Goal: Task Accomplishment & Management: Use online tool/utility

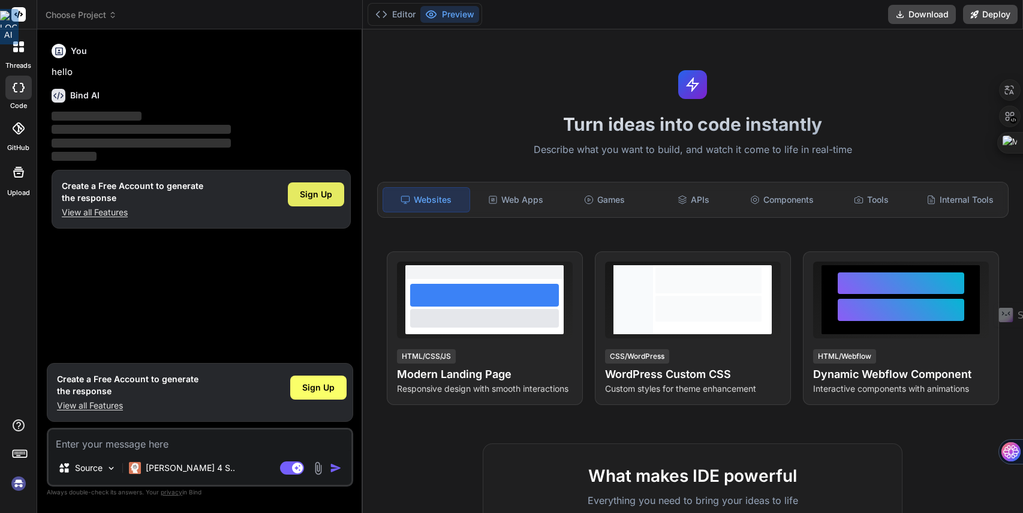
click at [310, 200] on div "Sign Up" at bounding box center [316, 194] width 56 height 24
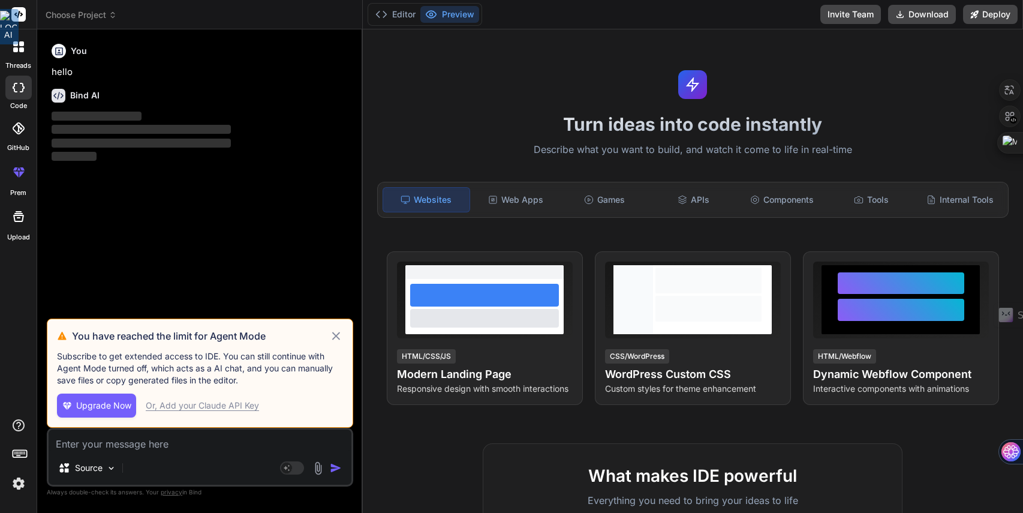
click at [337, 335] on icon at bounding box center [336, 336] width 14 height 14
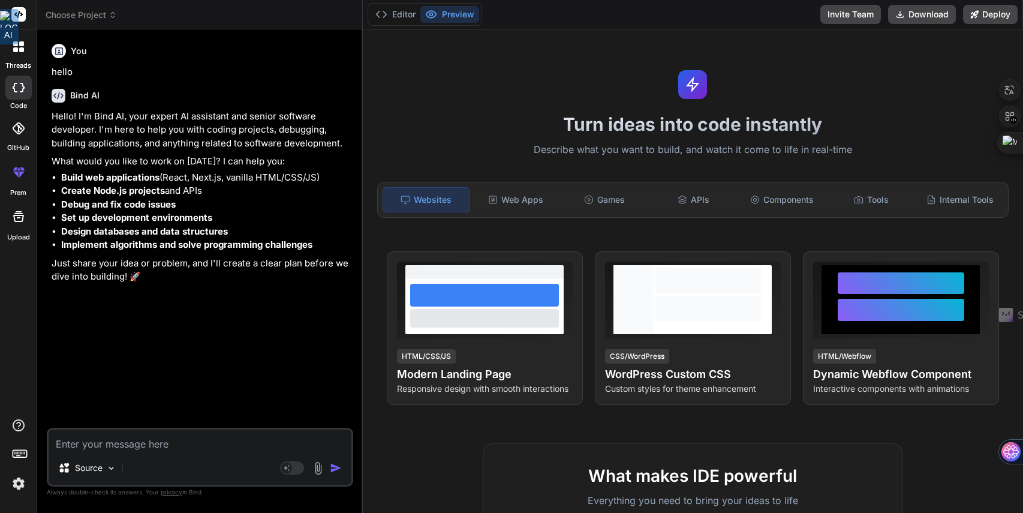
click at [471, 19] on button "Preview" at bounding box center [449, 14] width 59 height 17
click at [20, 58] on div at bounding box center [18, 46] width 25 height 25
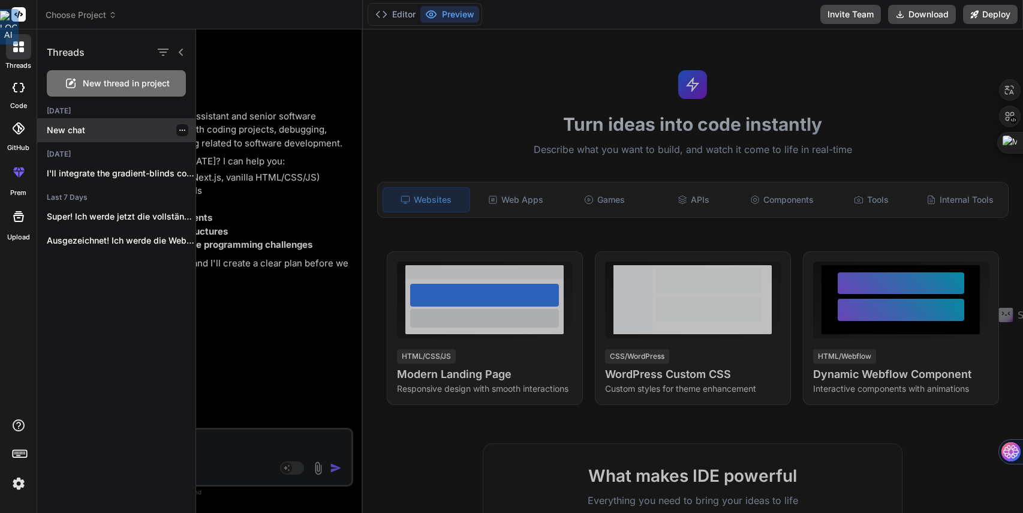
click at [116, 131] on p "New chat" at bounding box center [121, 130] width 149 height 12
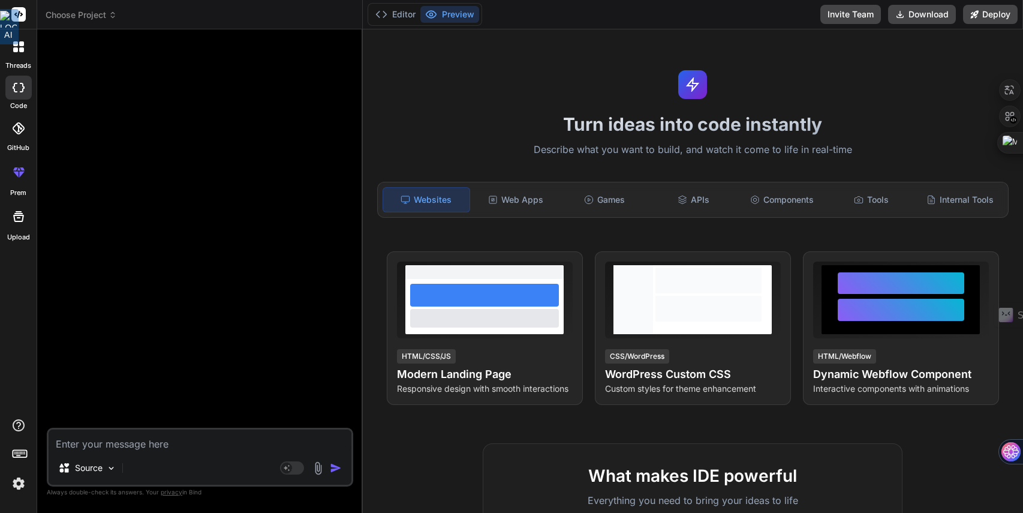
click at [18, 86] on icon at bounding box center [19, 88] width 12 height 10
click at [94, 20] on span "Choose Project" at bounding box center [81, 15] width 71 height 12
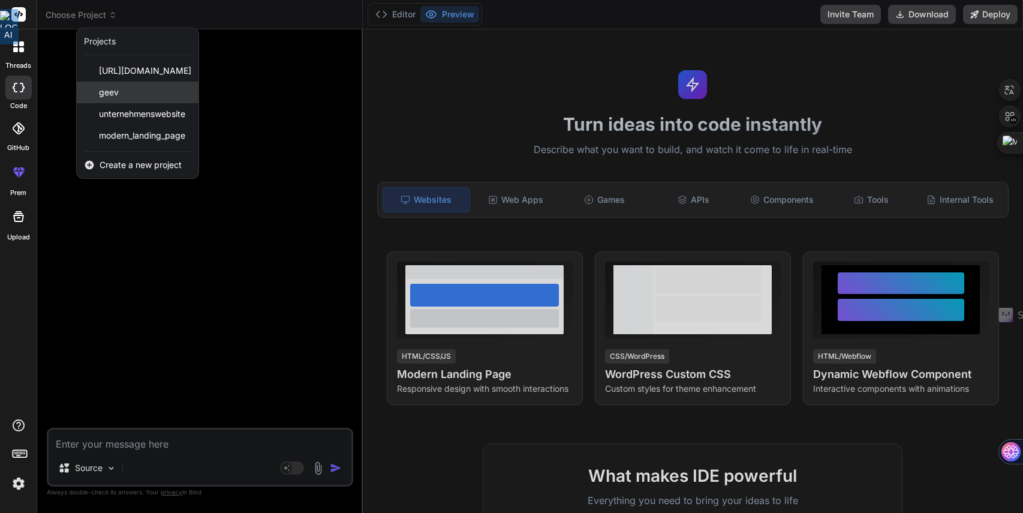
click at [128, 96] on div "geev" at bounding box center [138, 93] width 122 height 22
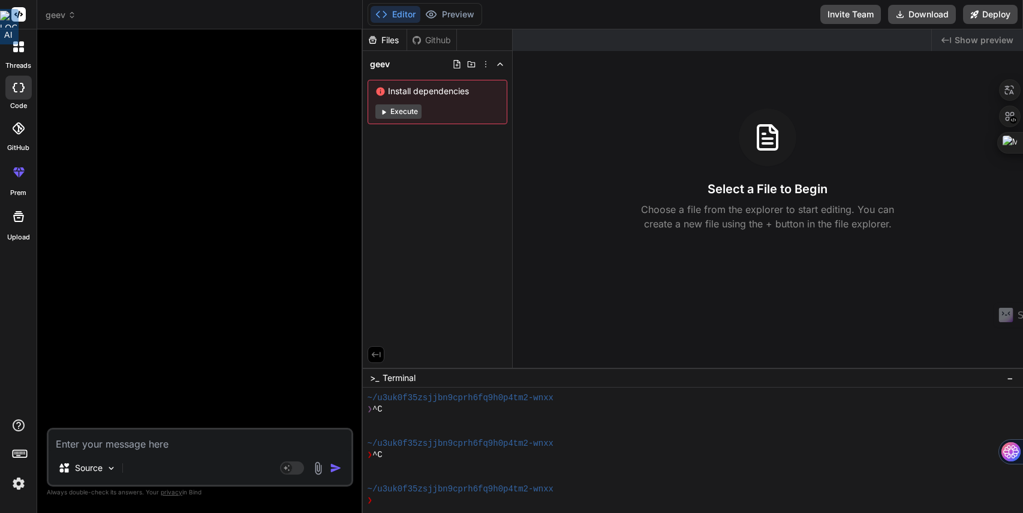
click at [405, 112] on button "Execute" at bounding box center [398, 111] width 46 height 14
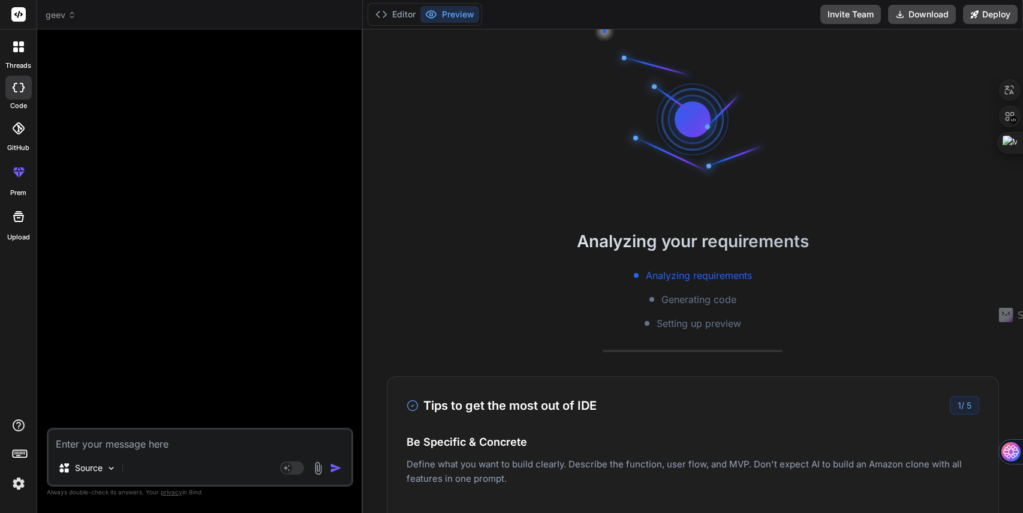
scroll to position [194, 0]
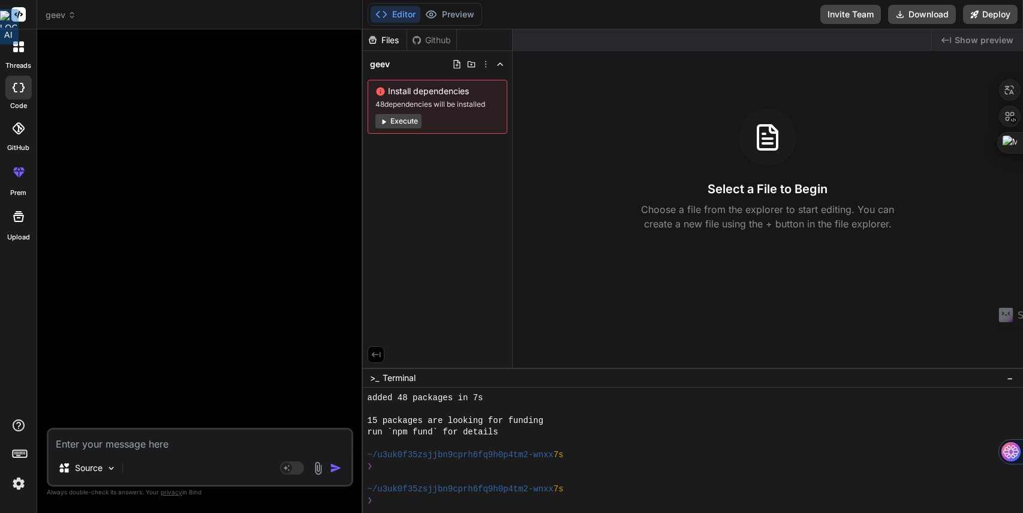
click at [65, 17] on span "geev" at bounding box center [61, 15] width 31 height 12
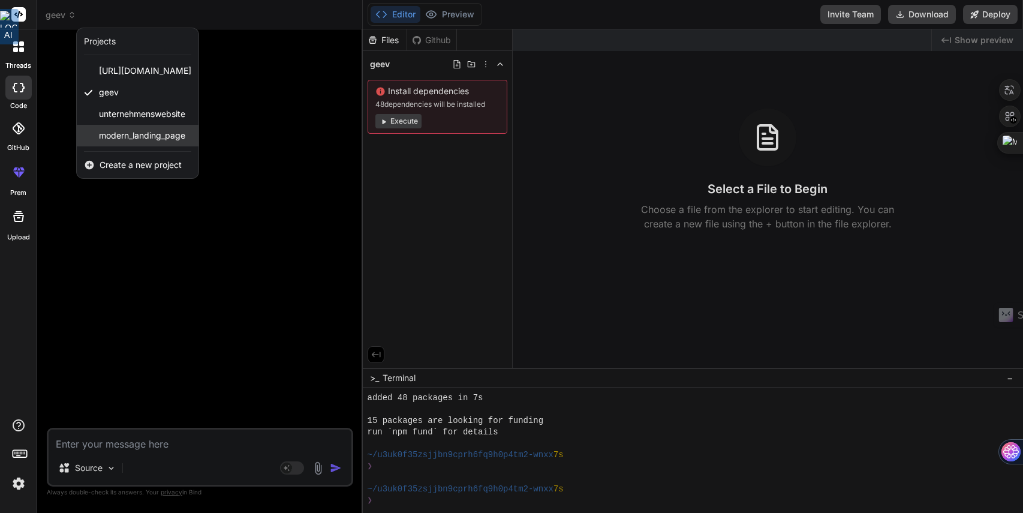
click at [160, 133] on span "modern_landing_page" at bounding box center [142, 136] width 86 height 12
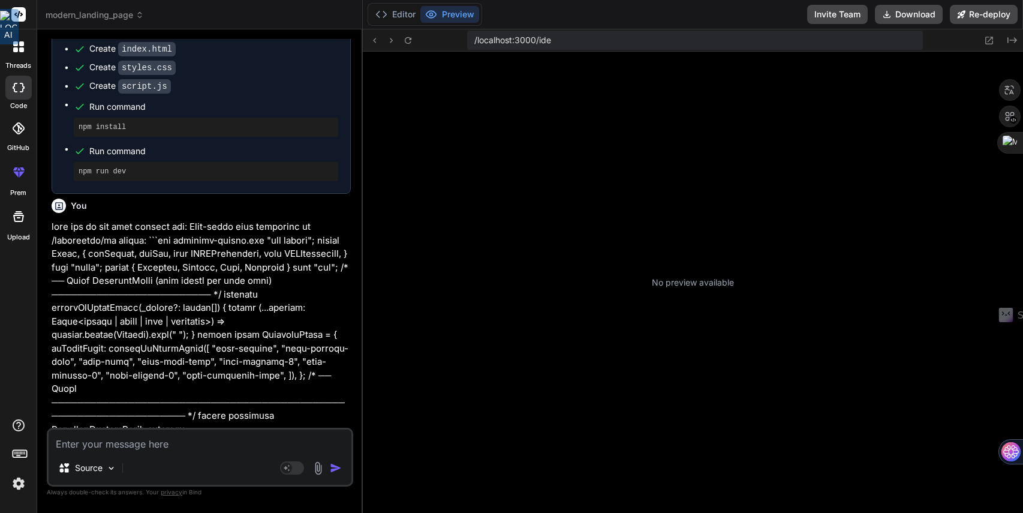
scroll to position [467, 0]
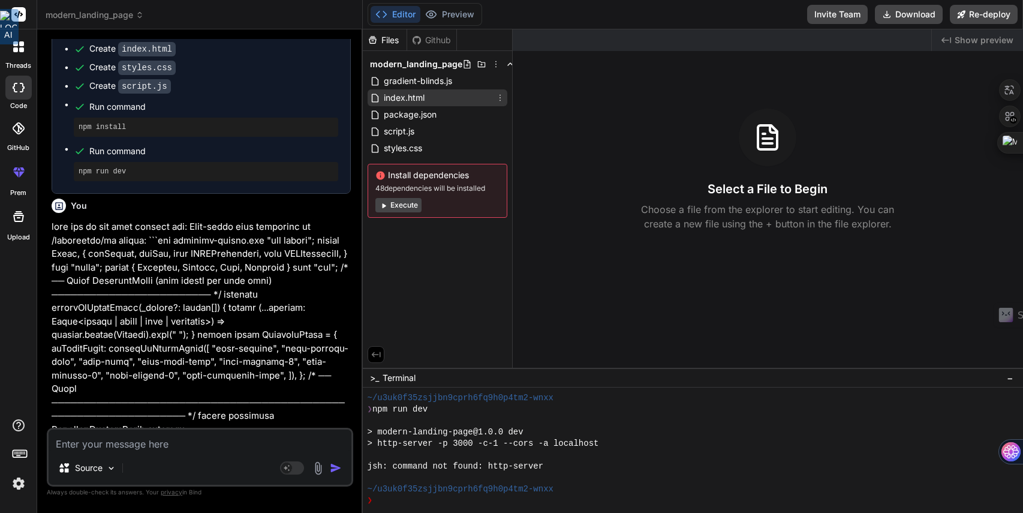
click at [396, 95] on span "index.html" at bounding box center [404, 98] width 43 height 14
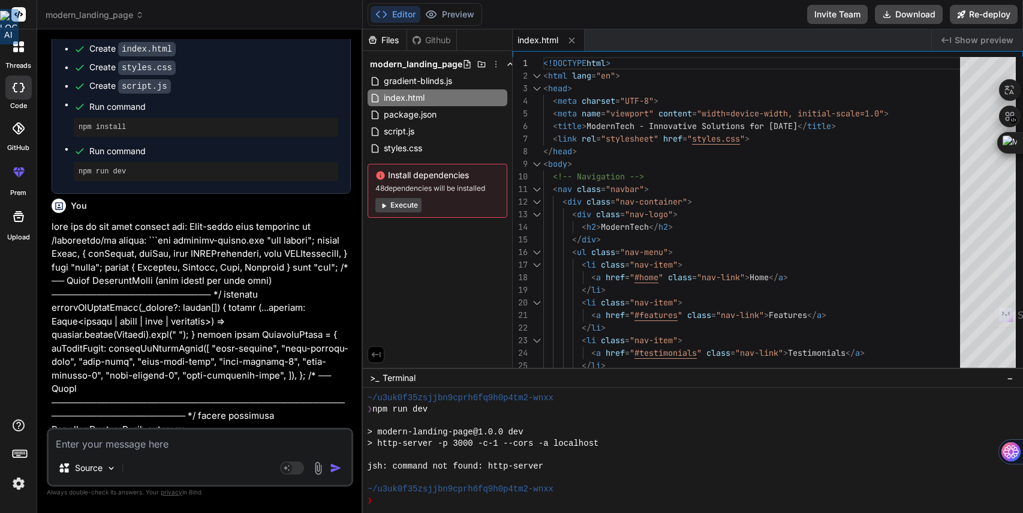
click at [416, 203] on button "Execute" at bounding box center [398, 205] width 46 height 14
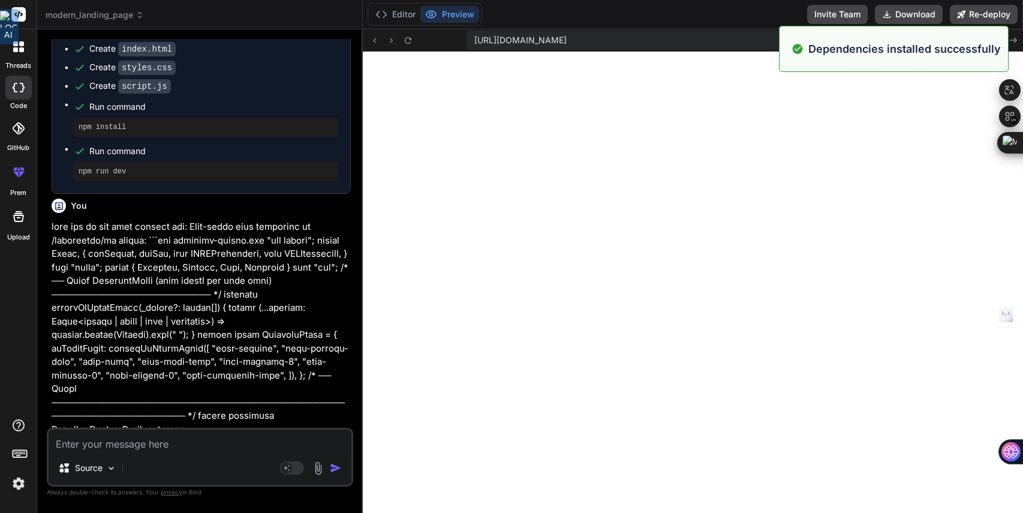
scroll to position [980, 0]
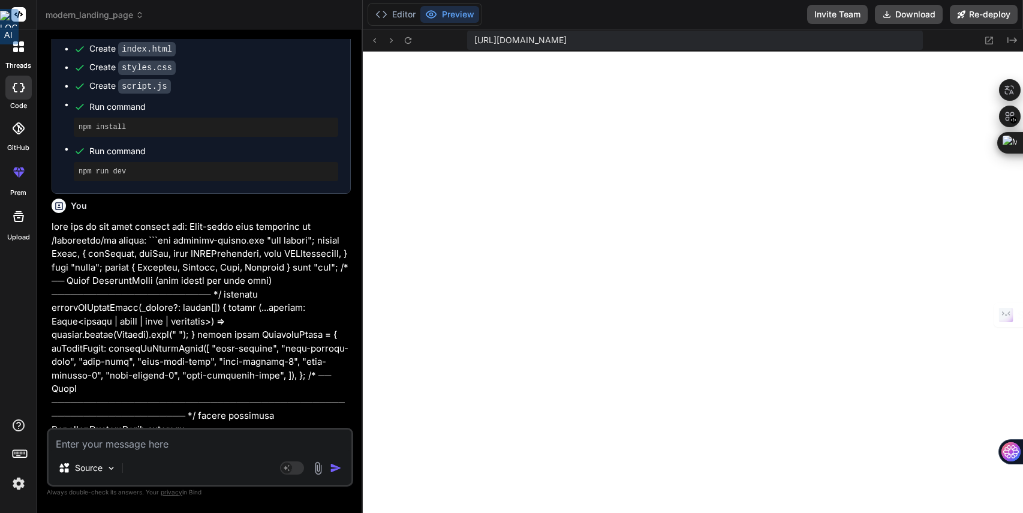
click at [1015, 50] on div "[URL][DOMAIN_NAME] Created with Pixso." at bounding box center [693, 40] width 660 height 22
click at [1012, 44] on icon "Created with Pixso." at bounding box center [1012, 40] width 10 height 10
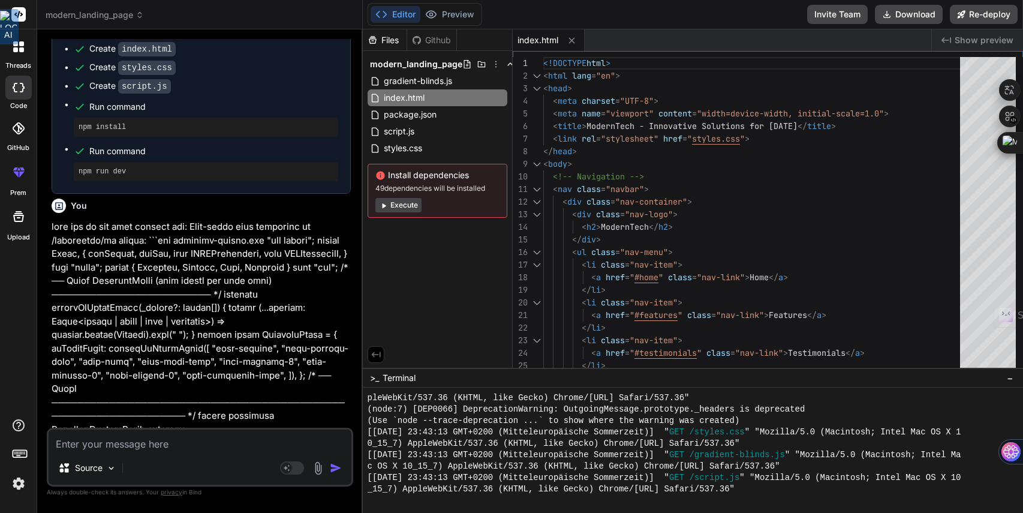
click at [1007, 41] on span "Show preview" at bounding box center [984, 40] width 59 height 12
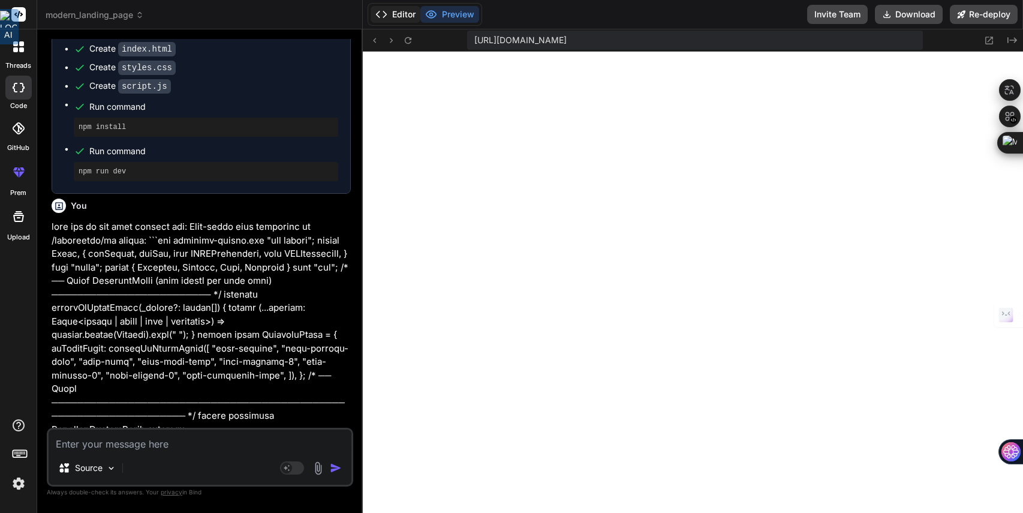
click at [407, 18] on button "Editor" at bounding box center [396, 14] width 50 height 17
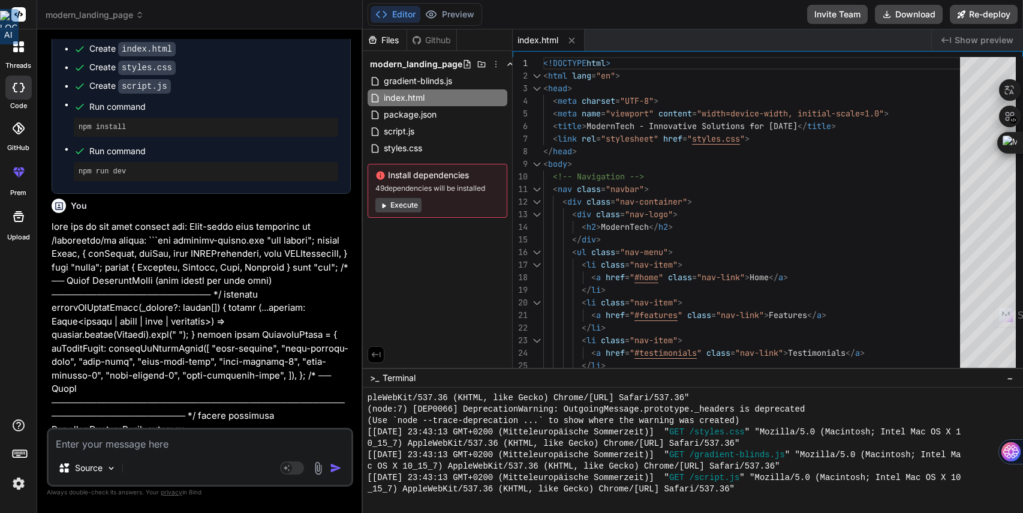
click at [23, 480] on img at bounding box center [18, 483] width 20 height 20
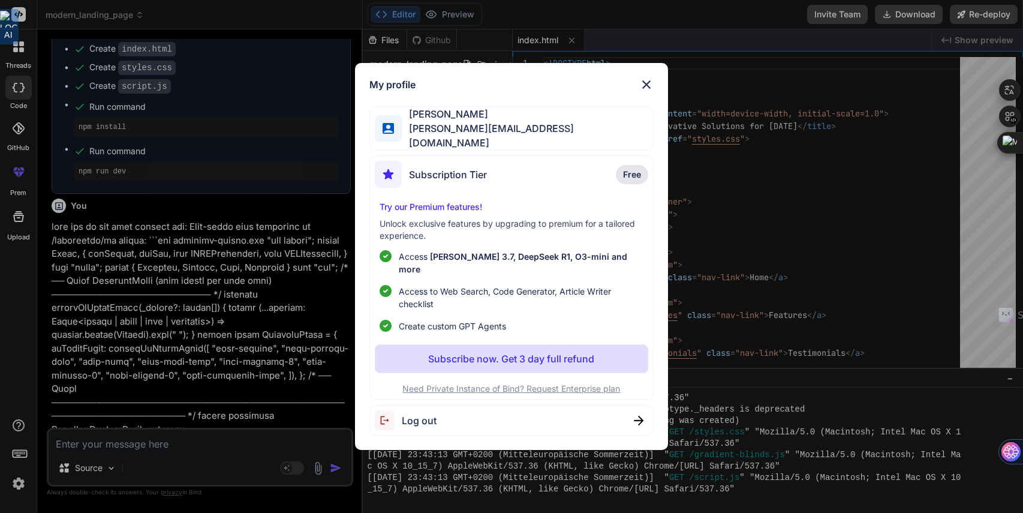
click at [647, 92] on img at bounding box center [646, 84] width 14 height 14
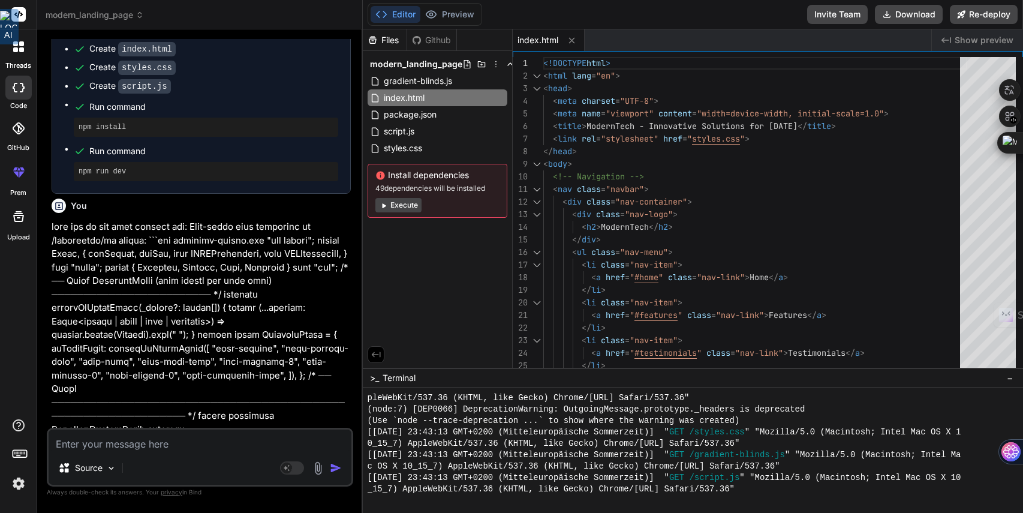
click at [21, 137] on div at bounding box center [18, 128] width 26 height 26
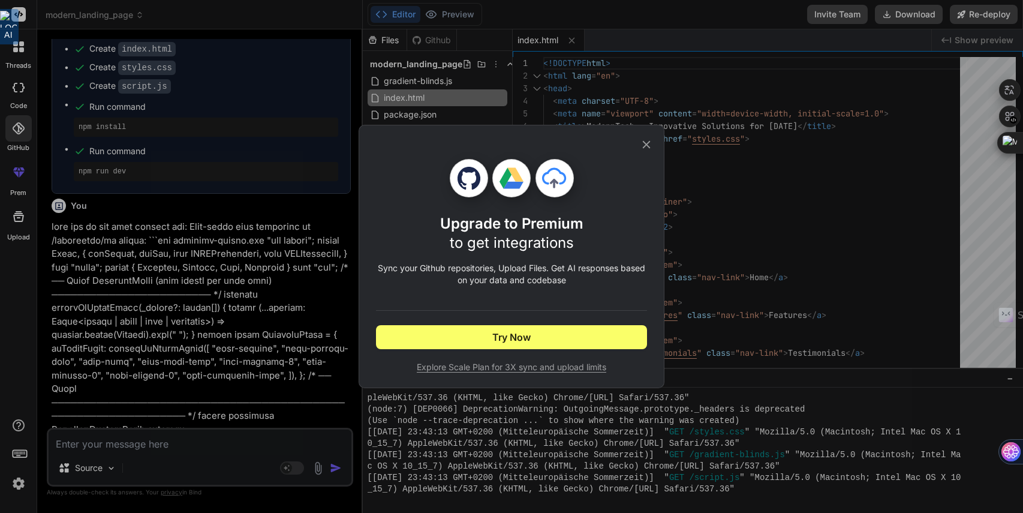
click at [651, 145] on icon at bounding box center [646, 144] width 13 height 13
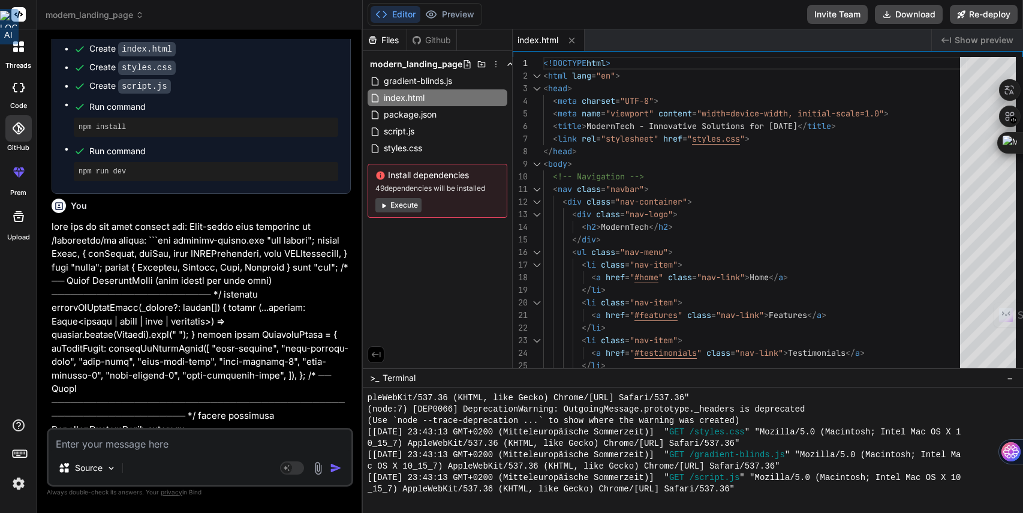
click at [19, 227] on div at bounding box center [18, 216] width 29 height 29
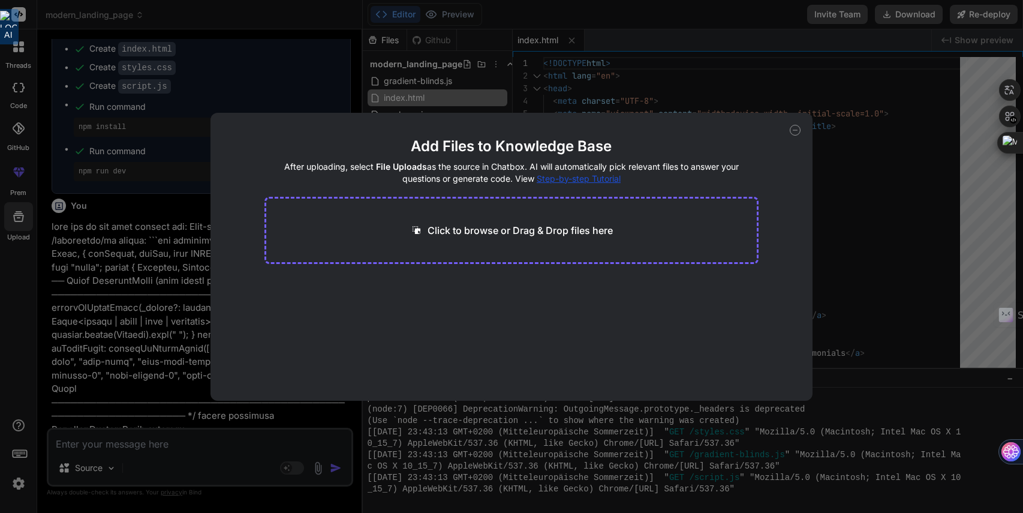
click at [795, 130] on icon at bounding box center [795, 130] width 11 height 11
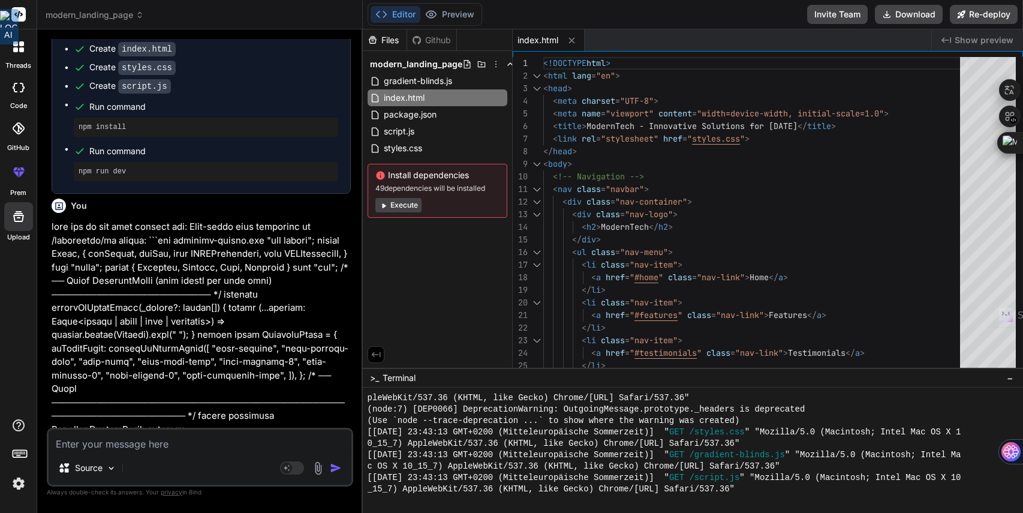
click at [22, 57] on div at bounding box center [18, 46] width 25 height 25
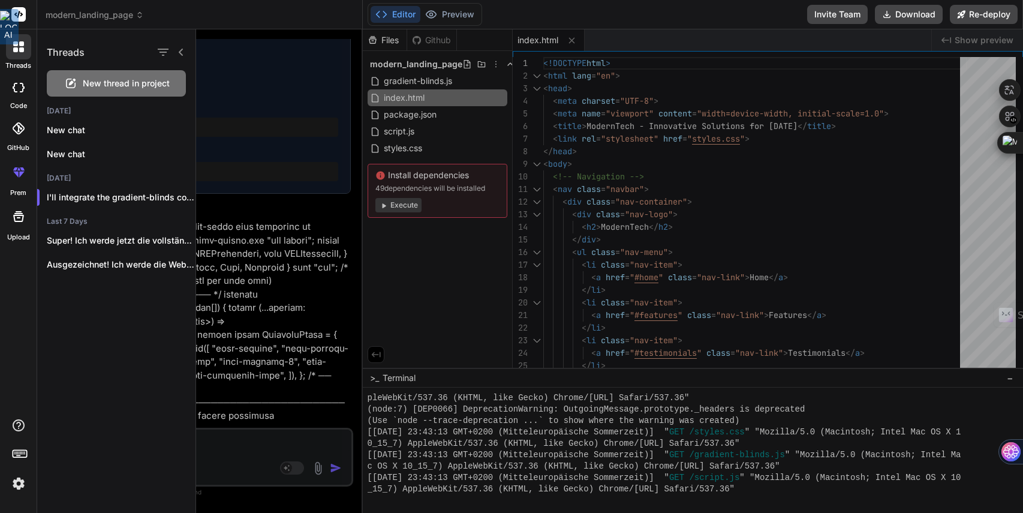
click at [133, 372] on div "Threads New thread in project [DATE] New chat New chat [DATE] I'll integrate th…" at bounding box center [116, 270] width 159 height 483
click at [23, 472] on div at bounding box center [18, 456] width 37 height 76
click at [22, 481] on img at bounding box center [18, 483] width 20 height 20
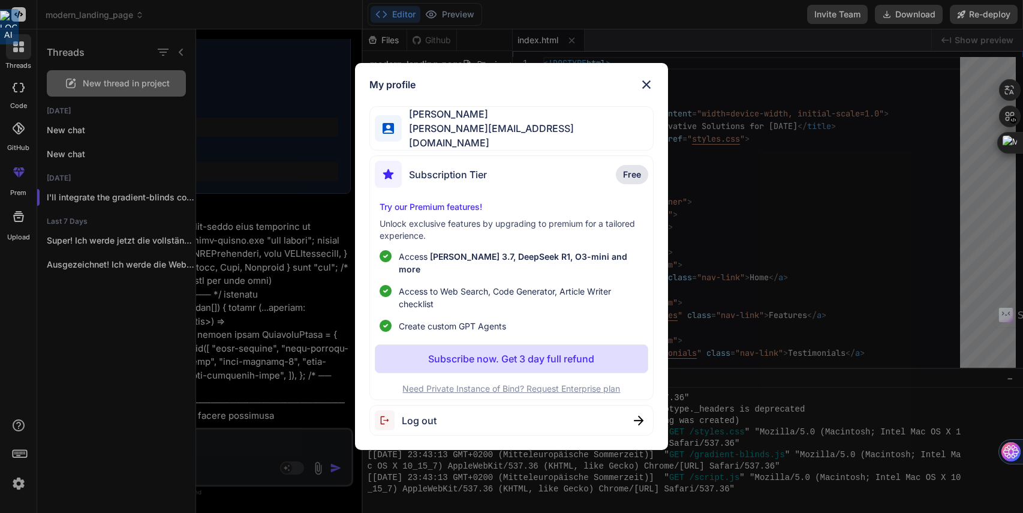
click at [21, 446] on div "My profile Kay Jaeger [EMAIL_ADDRESS][DOMAIN_NAME] Subscription Tier Free Try o…" at bounding box center [511, 256] width 1023 height 513
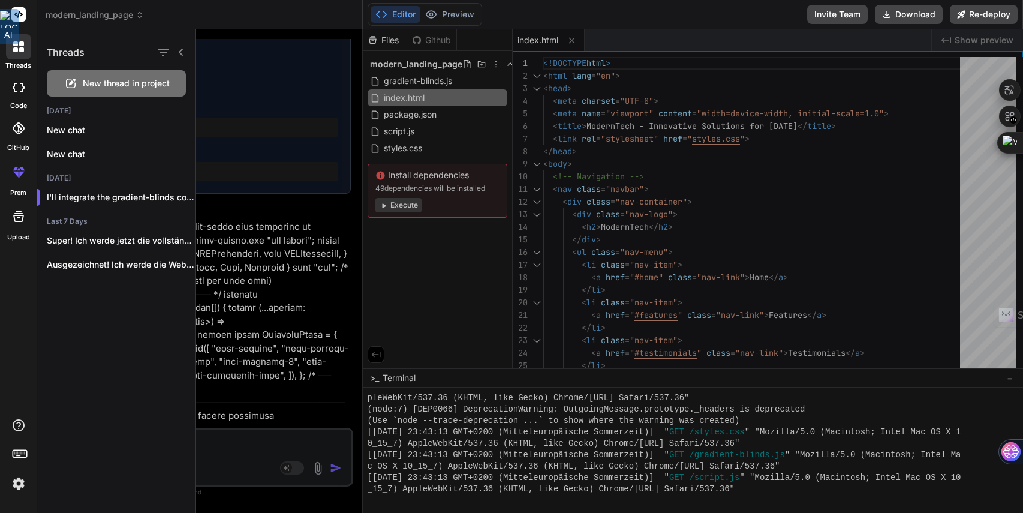
click at [21, 446] on icon at bounding box center [19, 452] width 17 height 17
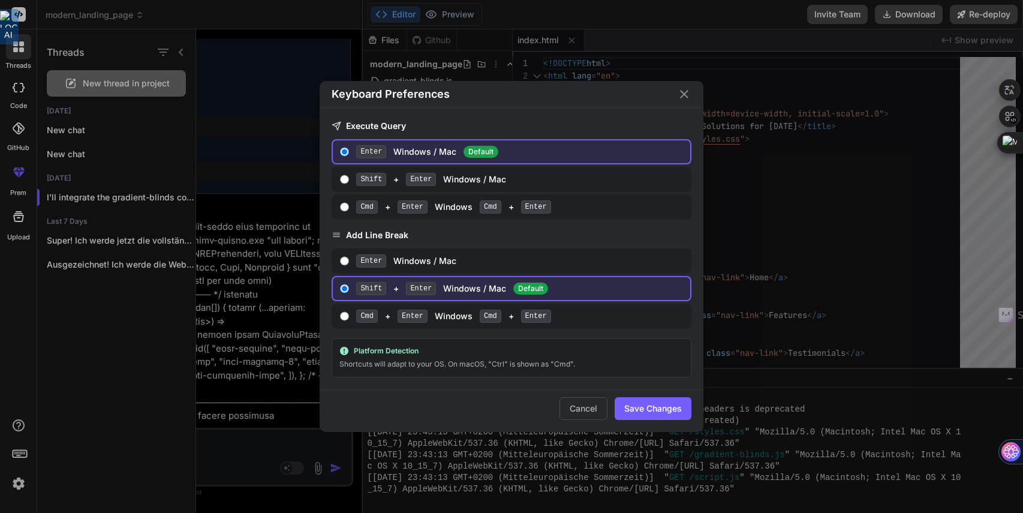
click at [688, 92] on icon "Close" at bounding box center [684, 94] width 14 height 14
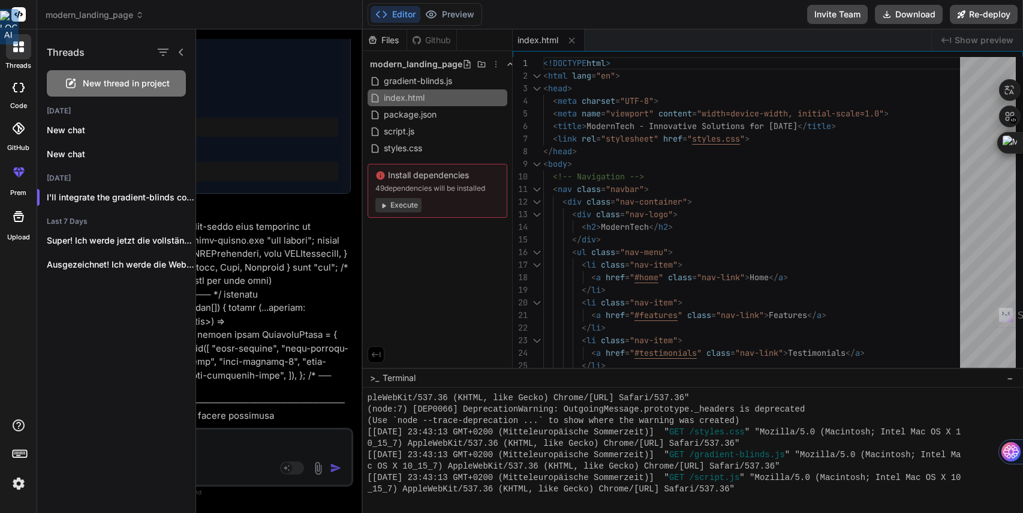
click at [25, 18] on rect at bounding box center [18, 14] width 14 height 14
click at [273, 15] on div "modern_landing_page" at bounding box center [200, 15] width 308 height 12
click at [432, 40] on div at bounding box center [609, 270] width 827 height 483
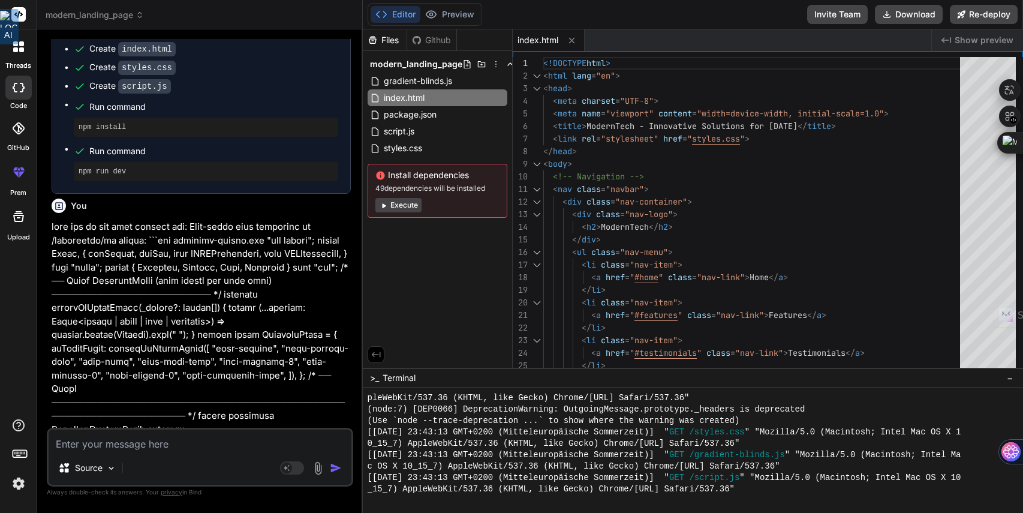
click at [392, 41] on div "Files" at bounding box center [385, 40] width 44 height 12
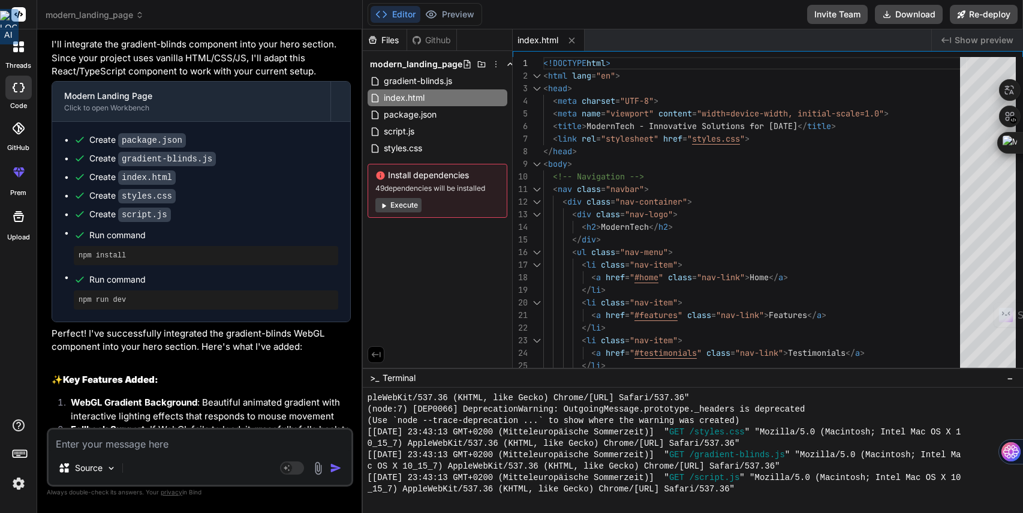
scroll to position [3388, 0]
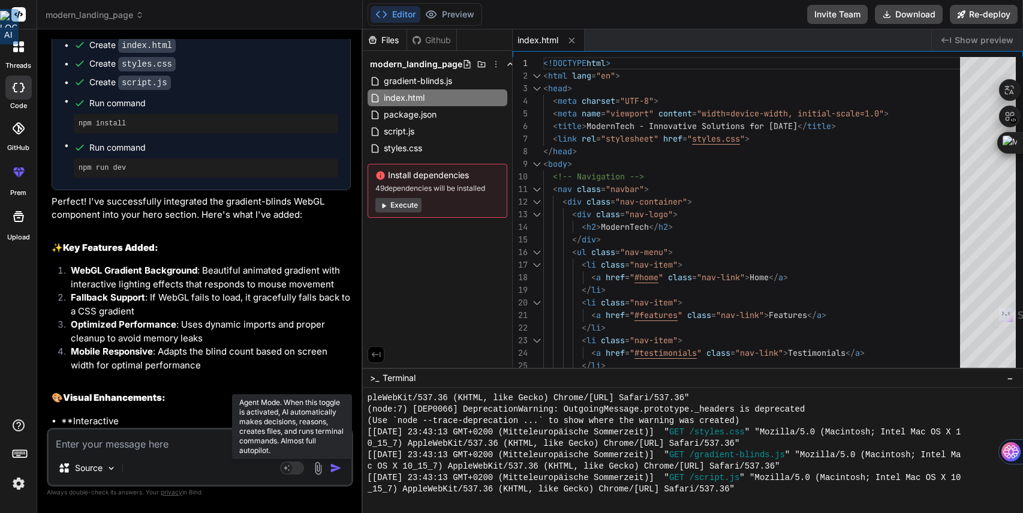
click at [294, 471] on rect at bounding box center [292, 467] width 24 height 13
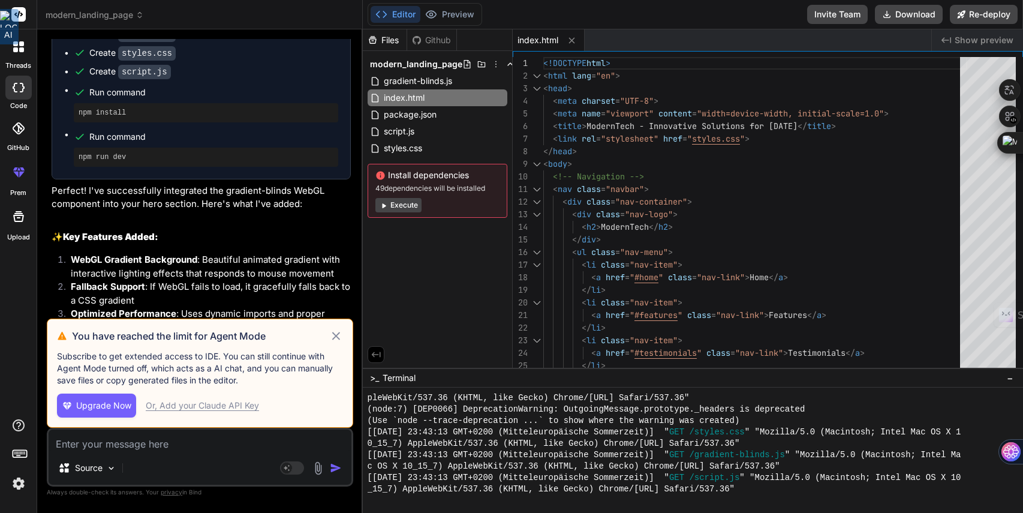
click at [252, 471] on div "Source" at bounding box center [200, 470] width 303 height 29
click at [319, 467] on img at bounding box center [318, 468] width 14 height 14
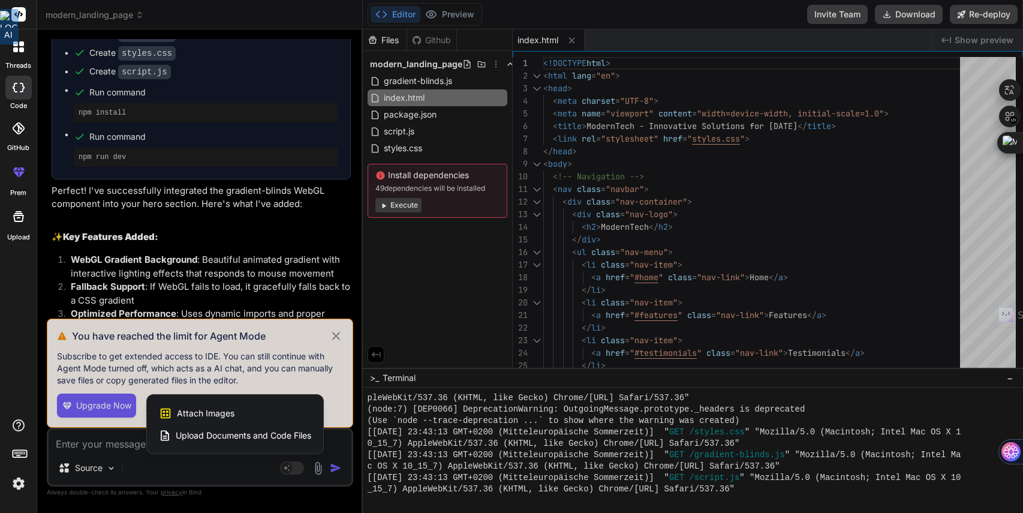
click at [236, 468] on div at bounding box center [511, 256] width 1023 height 513
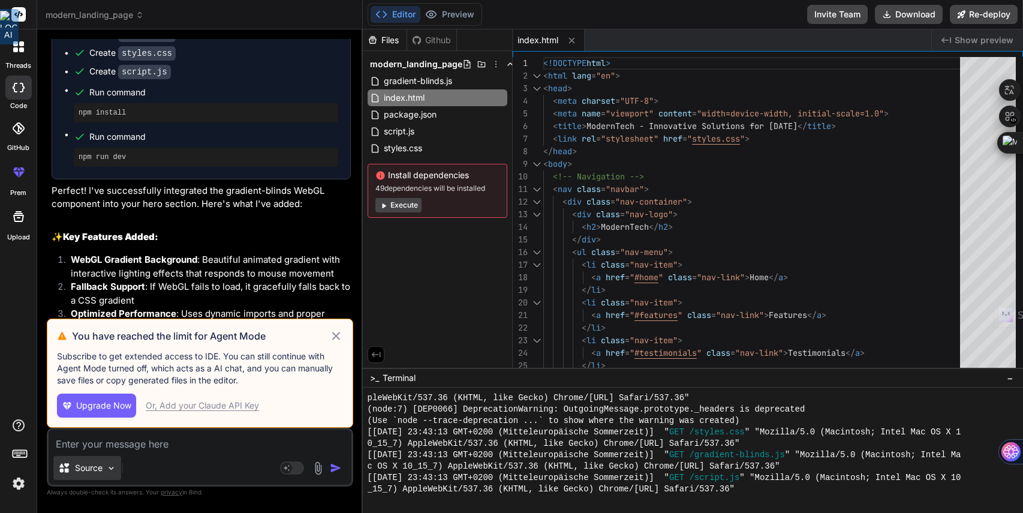
click at [110, 463] on img at bounding box center [111, 468] width 10 height 10
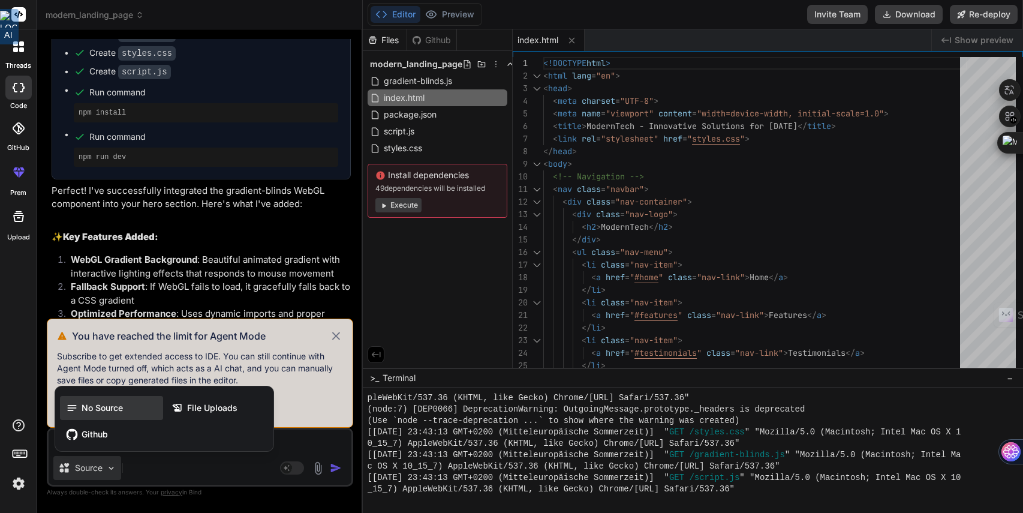
click at [109, 404] on span "No Source" at bounding box center [102, 408] width 41 height 12
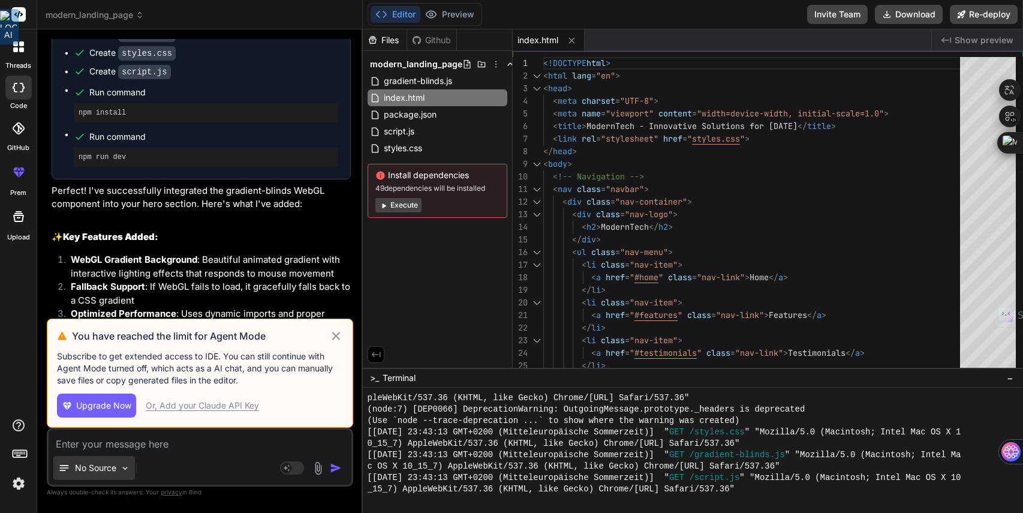
click at [102, 462] on p "No Source" at bounding box center [95, 468] width 41 height 12
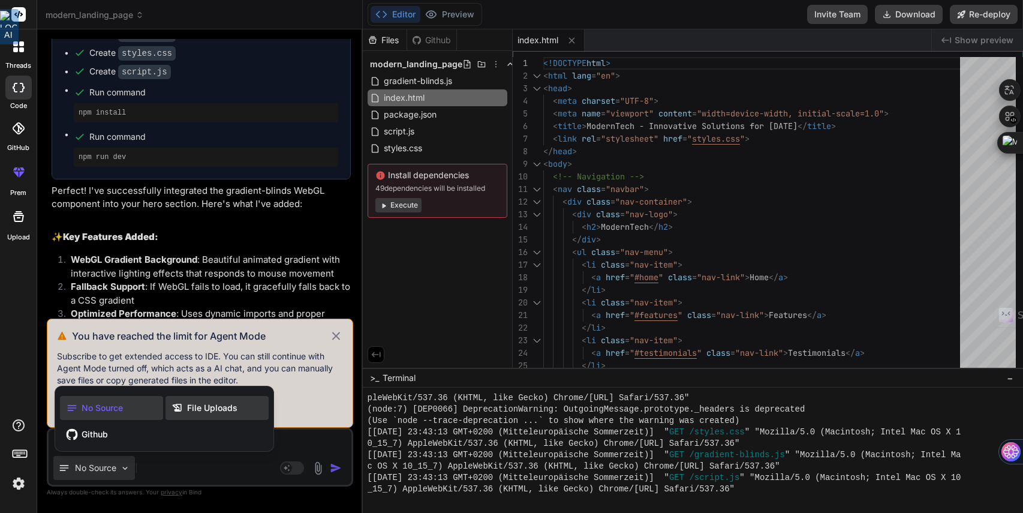
click at [188, 405] on span "File Uploads" at bounding box center [212, 408] width 50 height 12
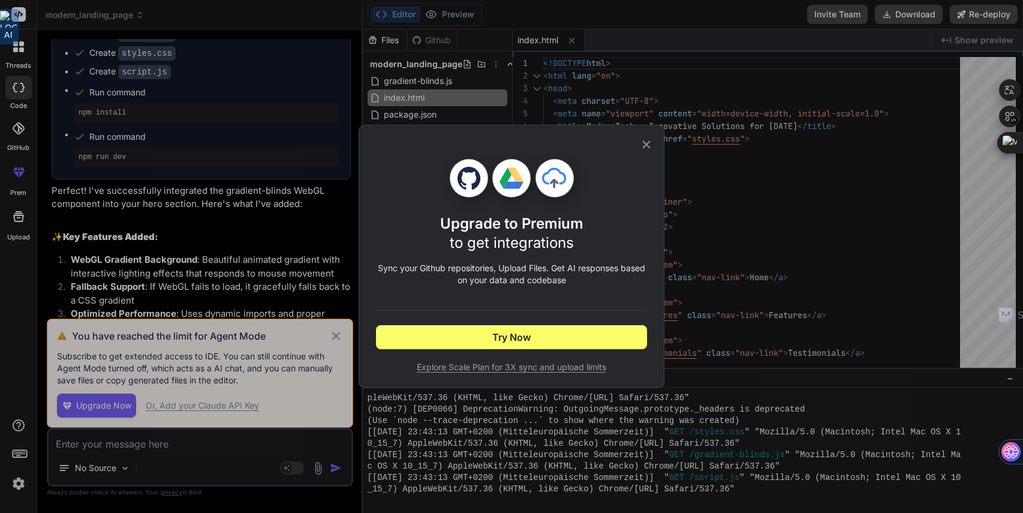
click at [521, 368] on span "Explore Scale Plan for 3X sync and upload limits" at bounding box center [511, 367] width 271 height 12
click at [648, 144] on icon at bounding box center [646, 144] width 13 height 13
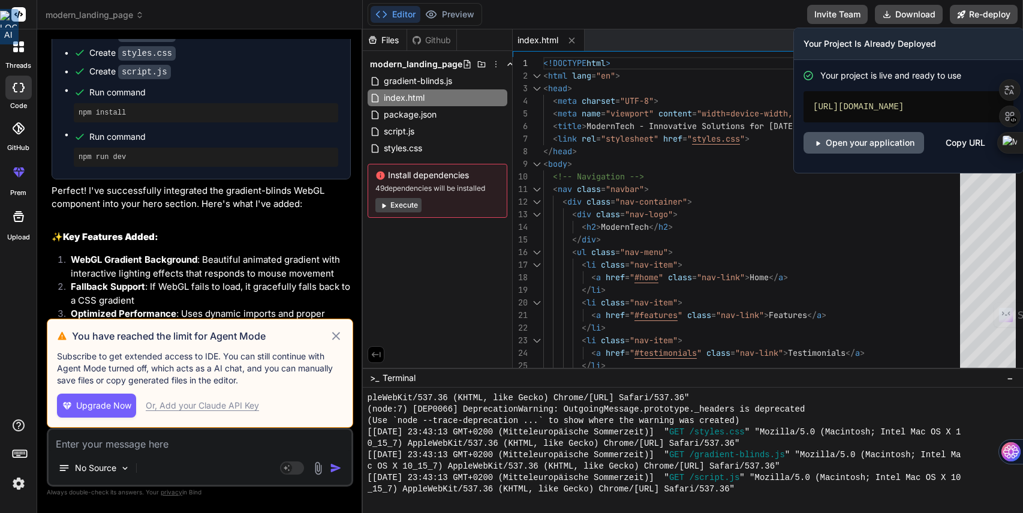
click at [894, 149] on link "Open your application" at bounding box center [864, 143] width 121 height 22
click at [846, 154] on link "Open your application" at bounding box center [864, 143] width 121 height 22
click at [989, 11] on button "Re-deploy" at bounding box center [984, 14] width 68 height 19
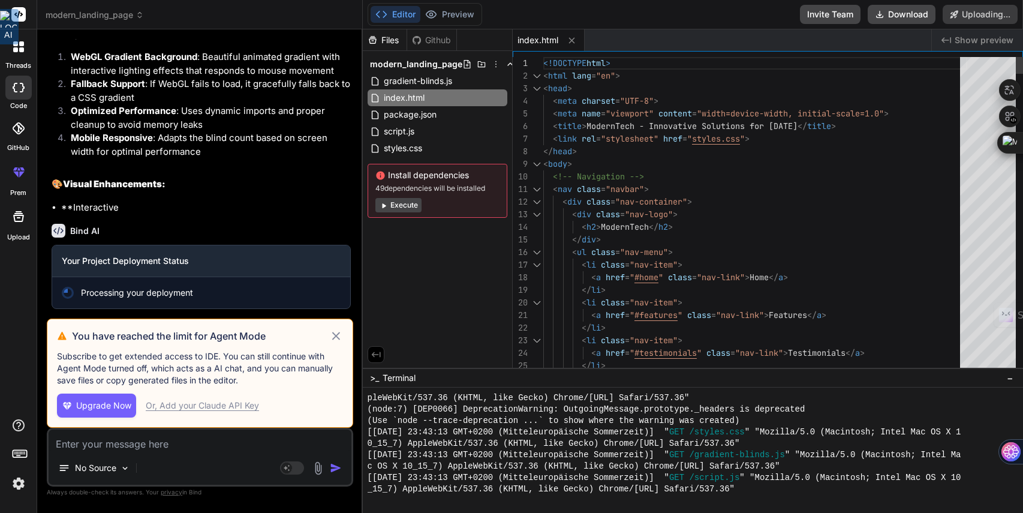
scroll to position [3601, 0]
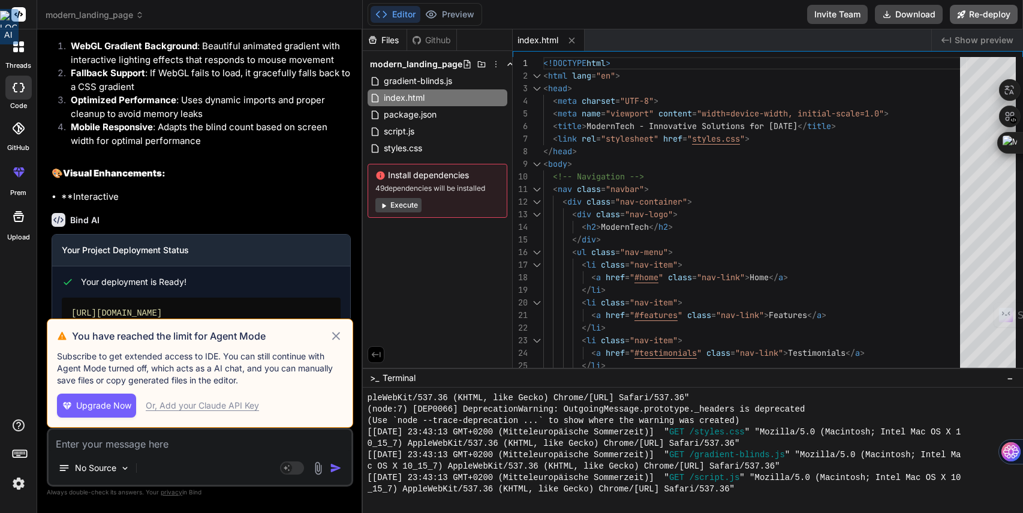
click at [966, 17] on button "Re-deploy" at bounding box center [984, 14] width 68 height 19
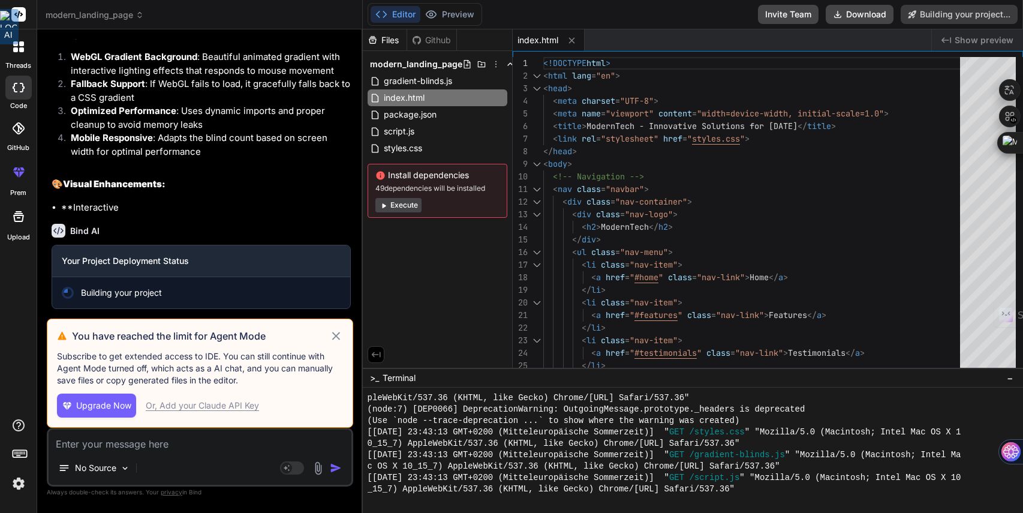
type textarea "x"
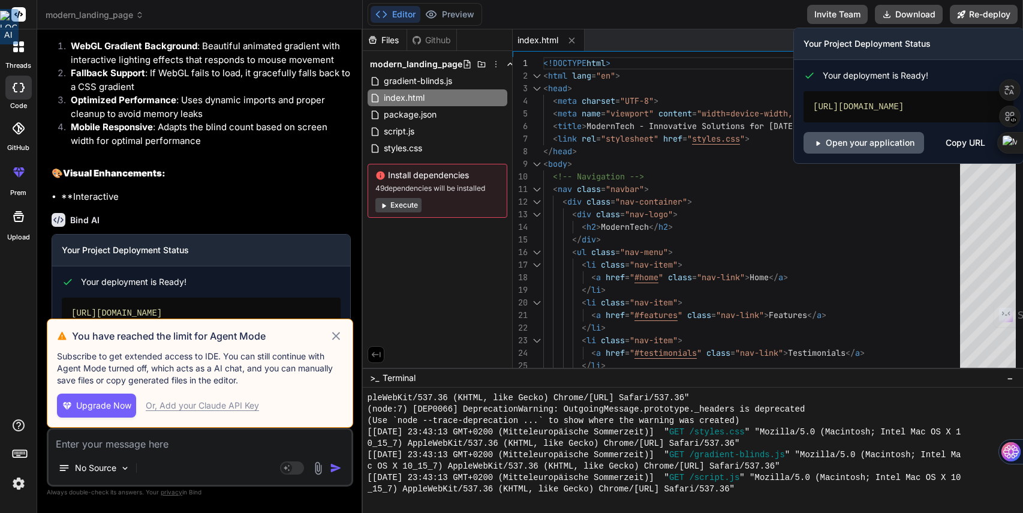
click at [867, 154] on link "Open your application" at bounding box center [864, 143] width 121 height 22
click at [861, 74] on span "Your deployment is Ready!" at bounding box center [876, 76] width 106 height 12
drag, startPoint x: 855, startPoint y: 120, endPoint x: 809, endPoint y: 109, distance: 46.8
click at [809, 109] on div "[URL][DOMAIN_NAME]" at bounding box center [909, 106] width 210 height 31
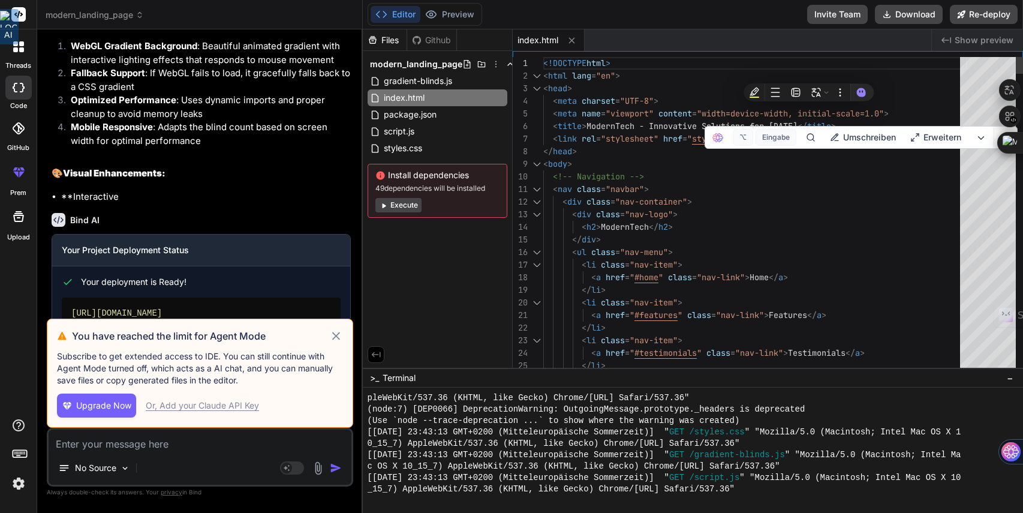
type textarea "<!DOCTYPE html> <html lang="en"> <head> <meta charset="UTF-8"> <meta name="view…"
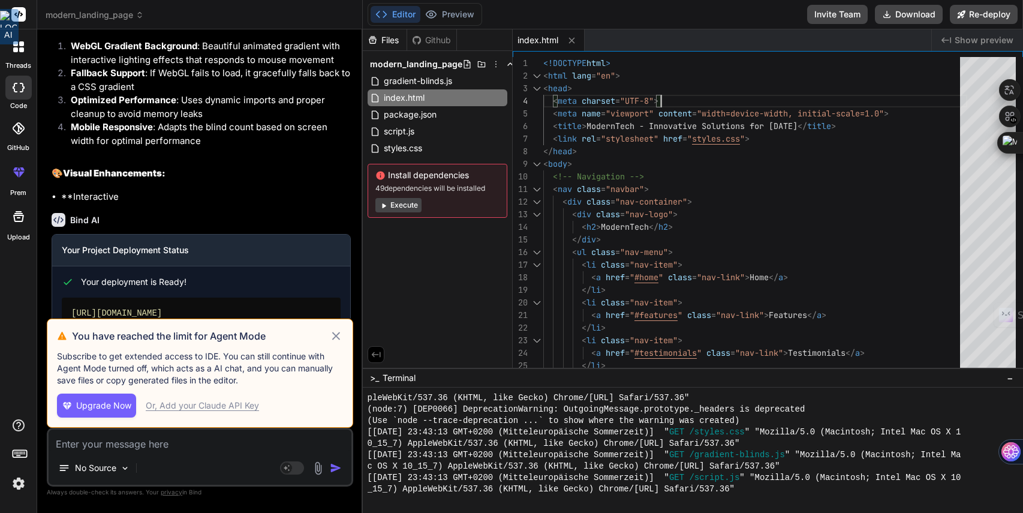
click at [18, 480] on img at bounding box center [18, 483] width 20 height 20
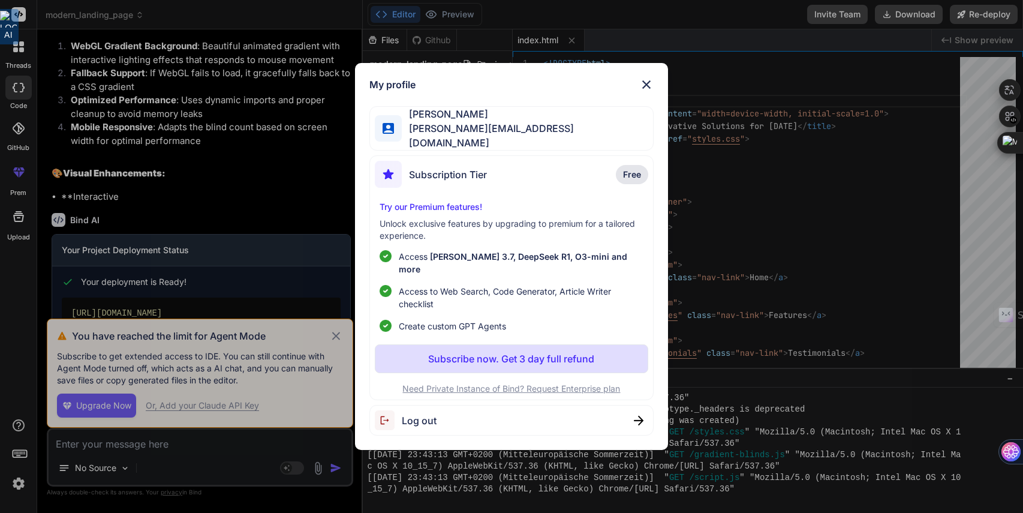
click at [464, 121] on span "[PERSON_NAME]" at bounding box center [527, 114] width 251 height 14
click at [643, 91] on img at bounding box center [646, 84] width 14 height 14
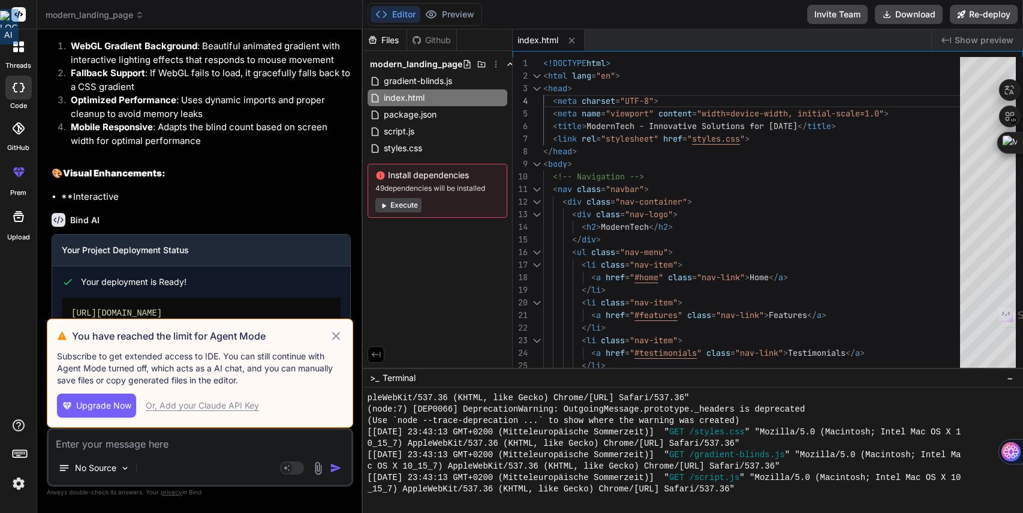
click at [110, 121] on li "Optimized Performance : Uses dynamic imports and proper cleanup to avoid memory…" at bounding box center [206, 107] width 290 height 27
click at [26, 167] on div at bounding box center [18, 172] width 29 height 29
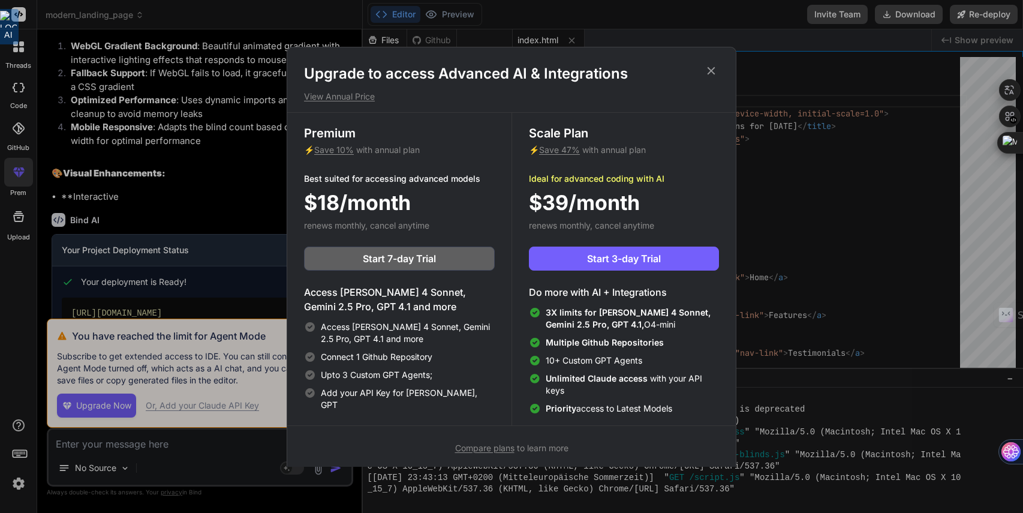
click at [712, 71] on icon at bounding box center [712, 71] width 8 height 8
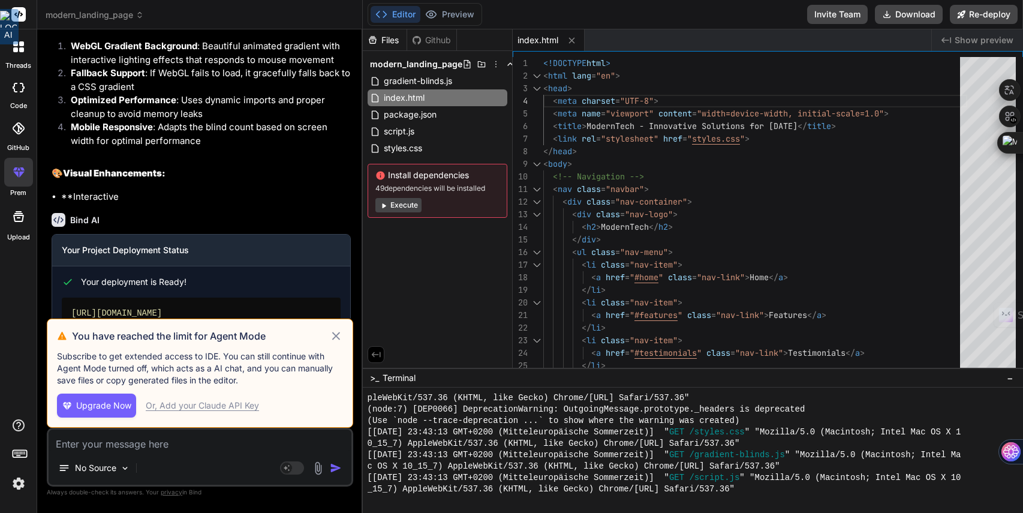
click at [335, 333] on icon at bounding box center [336, 336] width 14 height 14
type textarea "x"
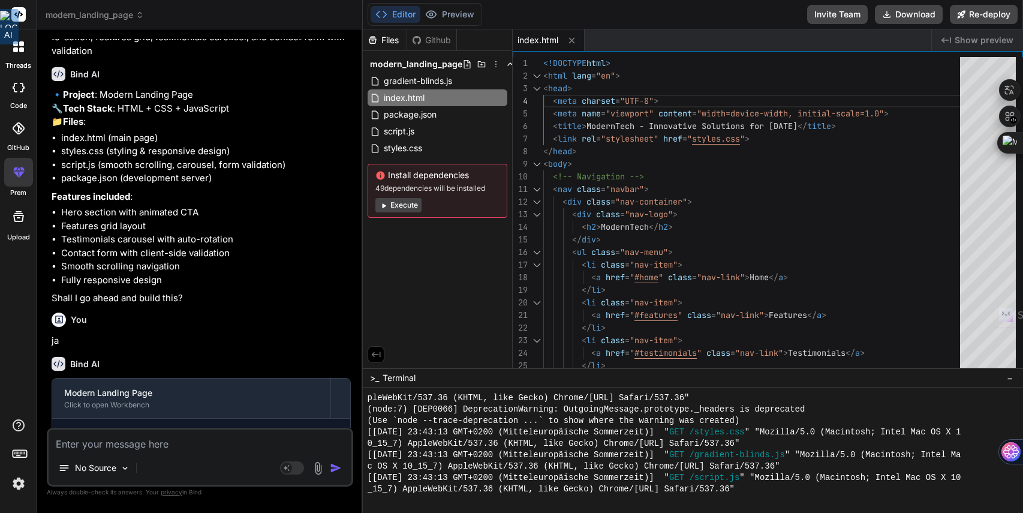
scroll to position [0, 0]
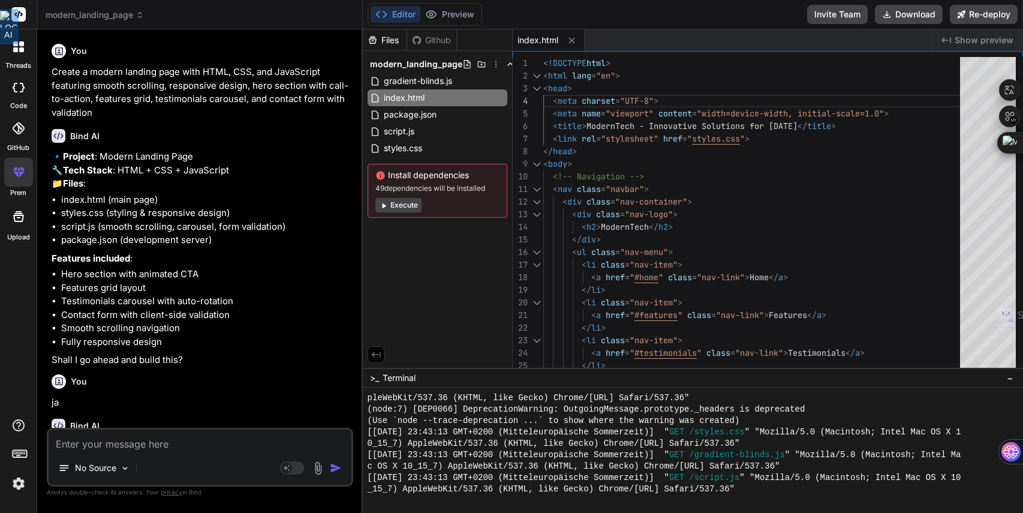
click at [19, 485] on img at bounding box center [18, 483] width 20 height 20
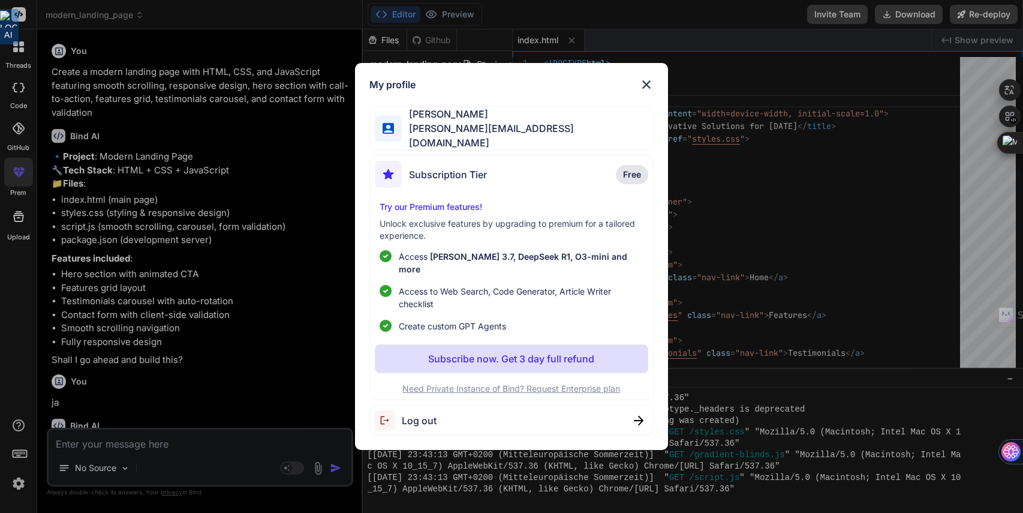
click at [579, 138] on div "Kay Jaeger [EMAIL_ADDRESS][DOMAIN_NAME]" at bounding box center [511, 128] width 284 height 44
click at [556, 160] on div "Subscription Tier Free Try our Premium features! Unlock exclusive features by u…" at bounding box center [511, 277] width 284 height 245
click at [634, 178] on span "Free" at bounding box center [632, 175] width 18 height 12
click at [646, 92] on img at bounding box center [646, 84] width 14 height 14
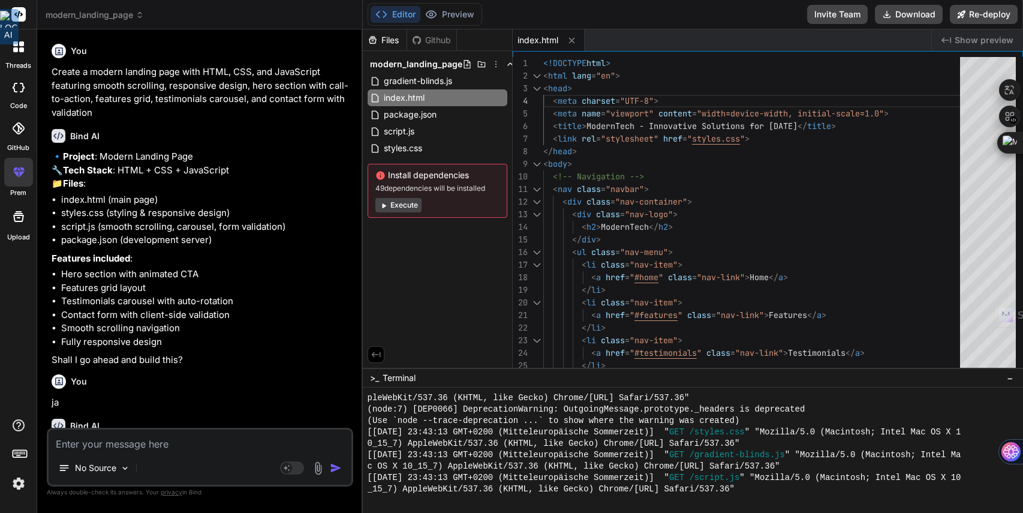
click at [74, 16] on span "modern_landing_page" at bounding box center [95, 15] width 98 height 12
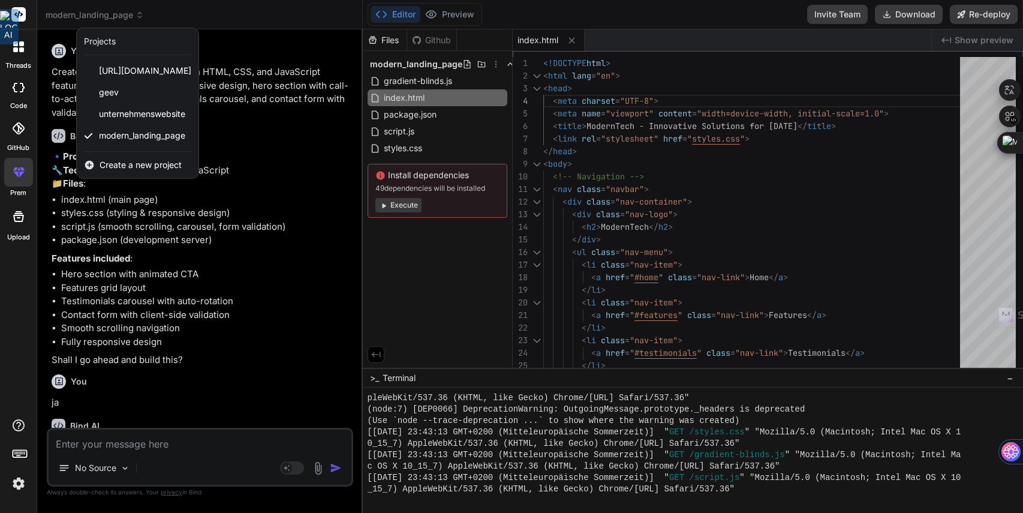
click at [25, 17] on rect at bounding box center [18, 14] width 14 height 14
click at [24, 17] on rect at bounding box center [18, 14] width 14 height 14
click at [22, 58] on div at bounding box center [18, 46] width 25 height 25
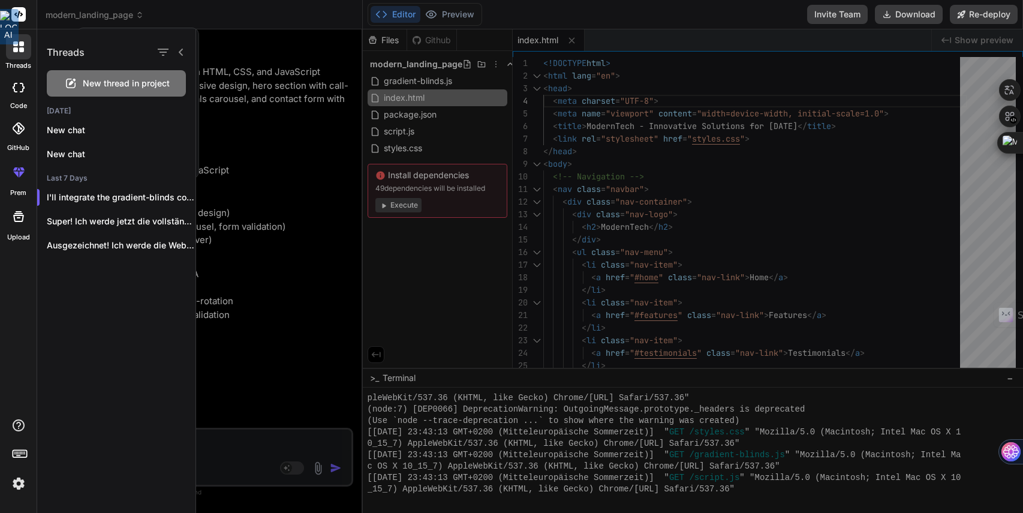
click at [22, 122] on div at bounding box center [18, 128] width 26 height 26
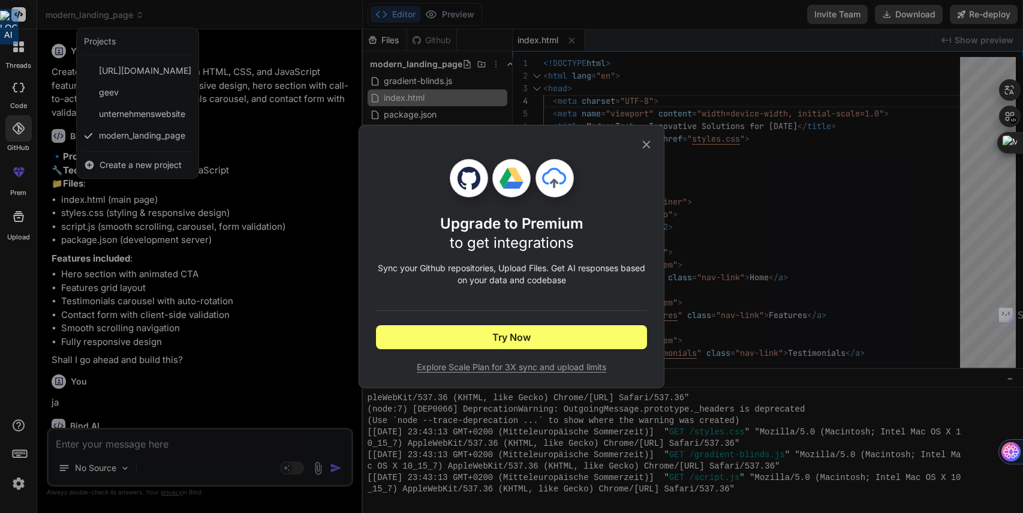
click at [647, 146] on icon at bounding box center [646, 144] width 13 height 13
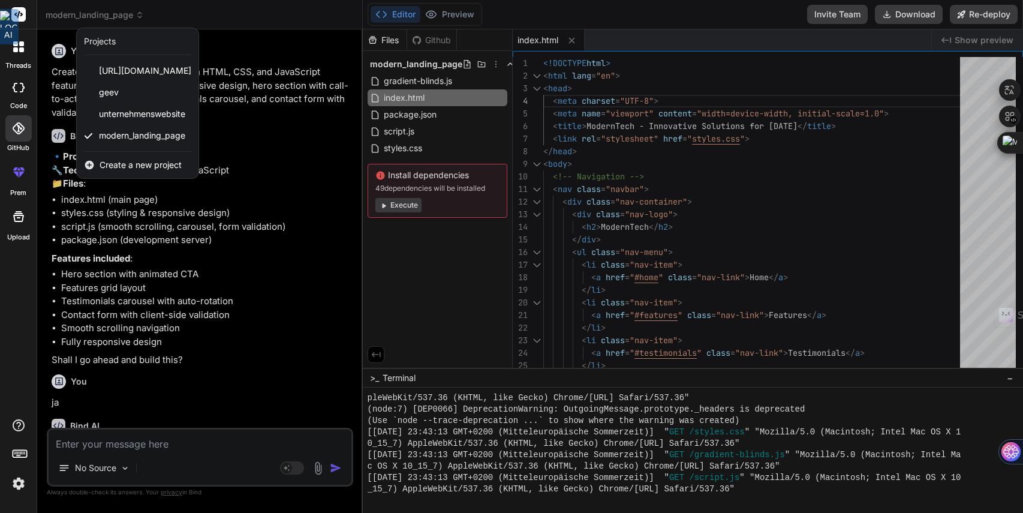
click at [805, 115] on div at bounding box center [511, 256] width 1023 height 513
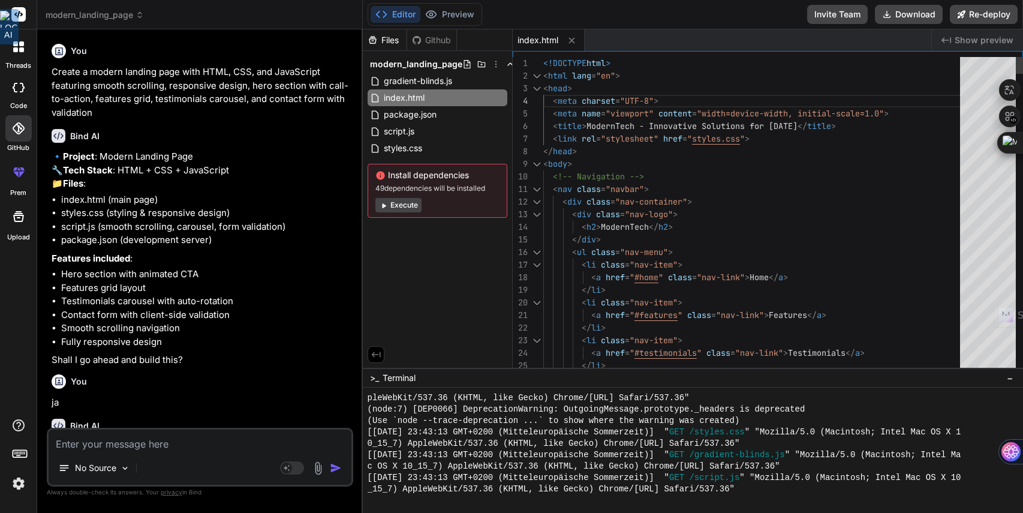
scroll to position [88, 0]
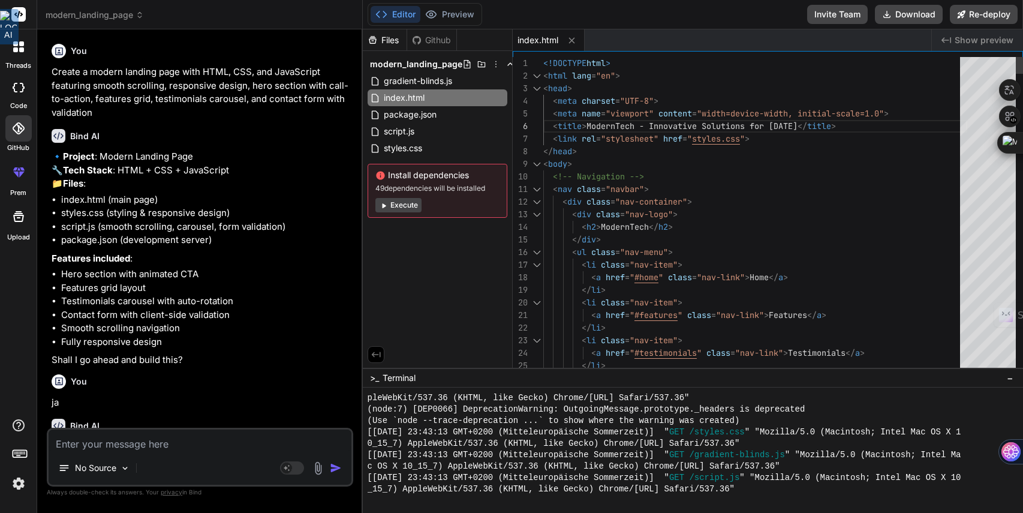
drag, startPoint x: 815, startPoint y: 126, endPoint x: 755, endPoint y: 126, distance: 60.0
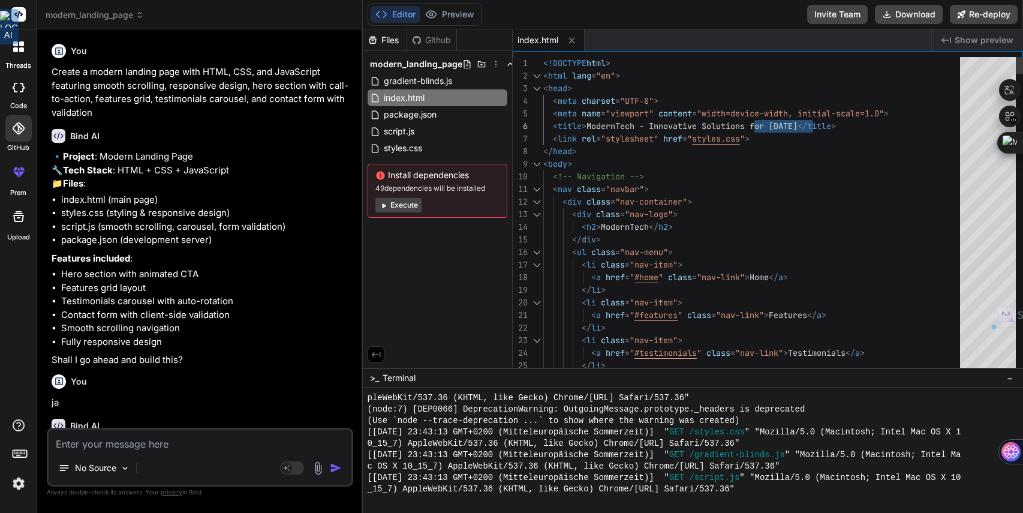
scroll to position [76, 0]
click at [450, 8] on button "Preview" at bounding box center [449, 14] width 59 height 17
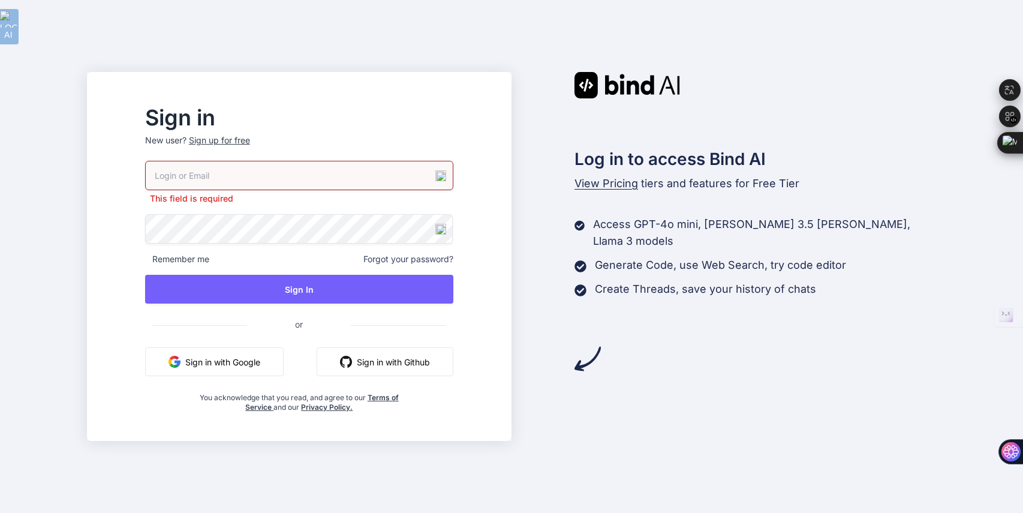
click at [251, 364] on button "Sign in with Google" at bounding box center [214, 361] width 139 height 29
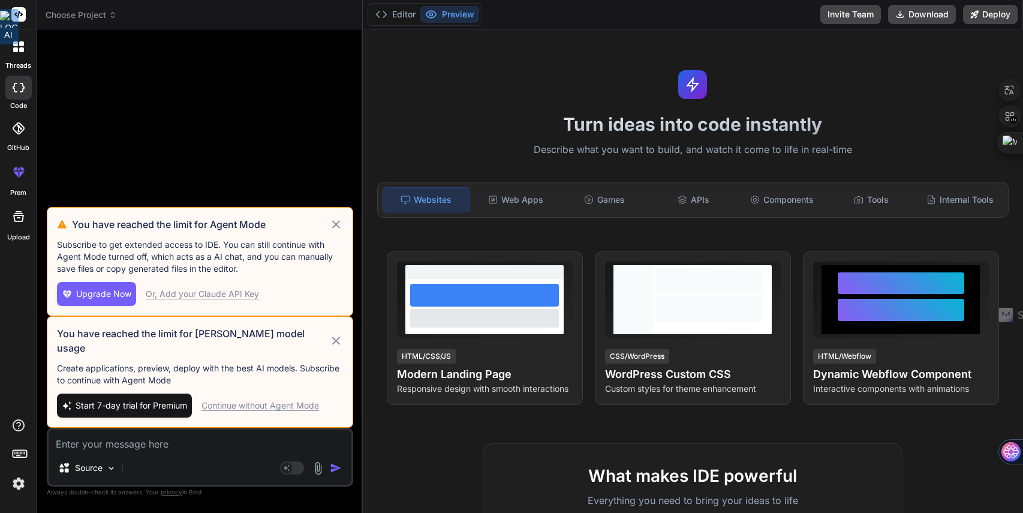
click at [341, 344] on icon at bounding box center [336, 340] width 14 height 14
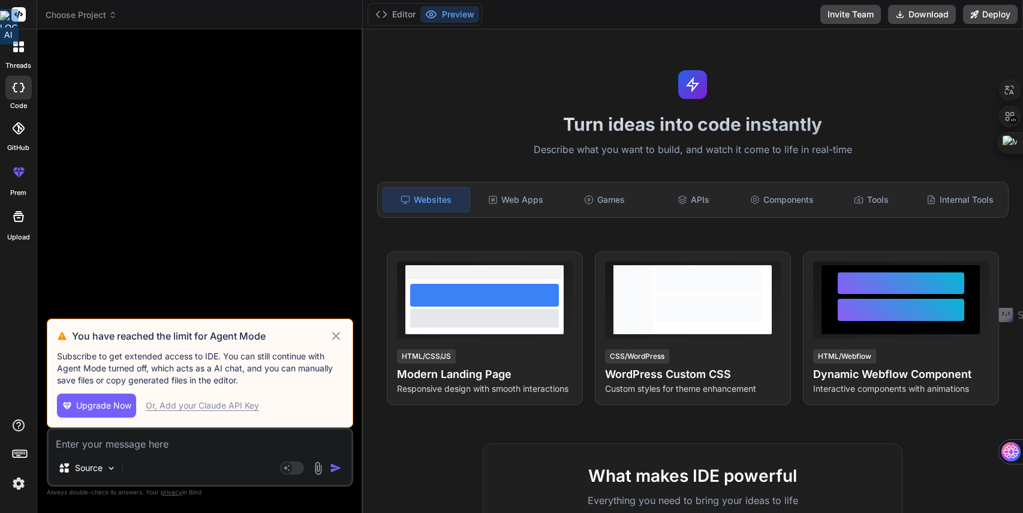
click at [339, 333] on icon at bounding box center [336, 336] width 8 height 8
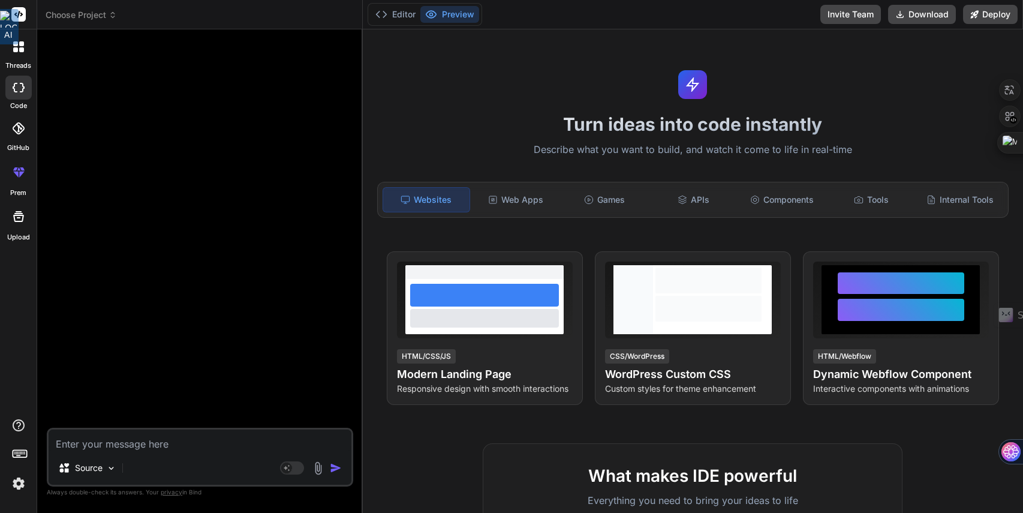
click at [19, 480] on img at bounding box center [18, 483] width 20 height 20
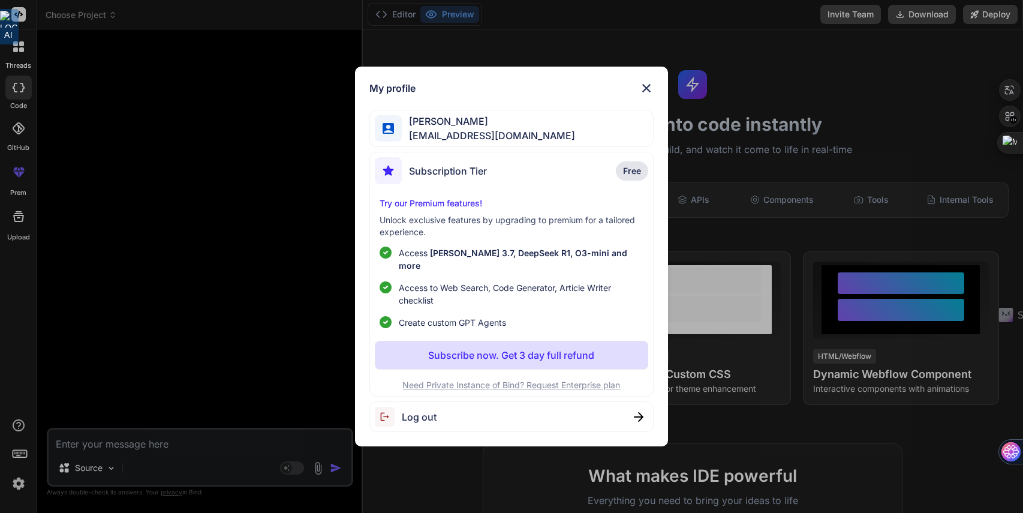
click at [22, 428] on div "My profile [PERSON_NAME] [PERSON_NAME][EMAIL_ADDRESS][DOMAIN_NAME] Subscription…" at bounding box center [511, 256] width 1023 height 513
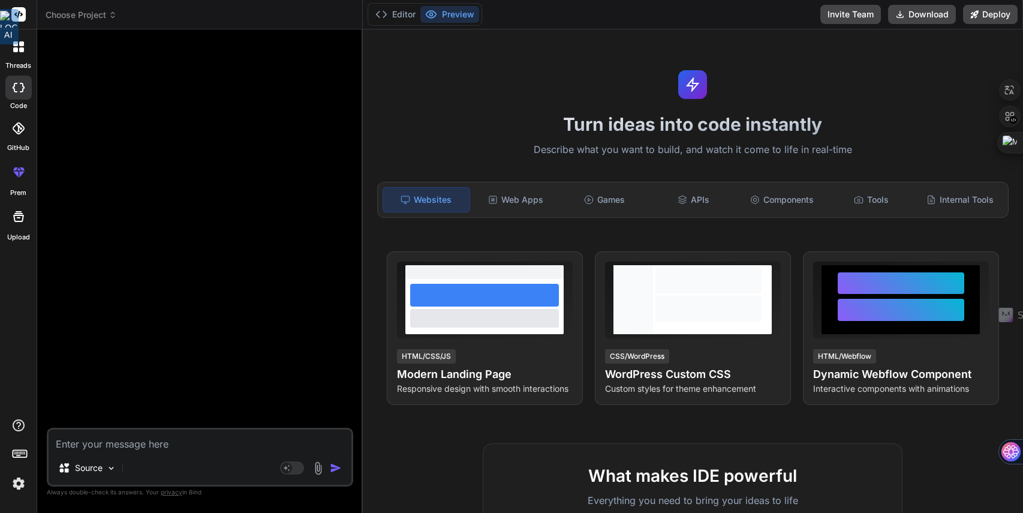
click at [15, 327] on div "threads code GitHub prem Upload" at bounding box center [18, 256] width 37 height 513
click at [12, 211] on icon at bounding box center [18, 216] width 14 height 14
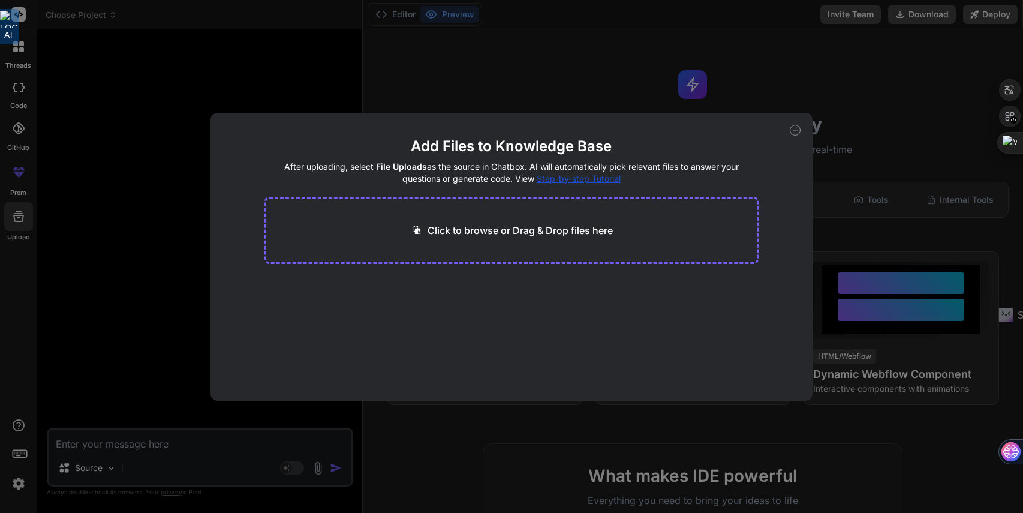
click at [21, 174] on div "Add Files to Knowledge Base After uploading, select File Uploads as the source …" at bounding box center [511, 256] width 1023 height 513
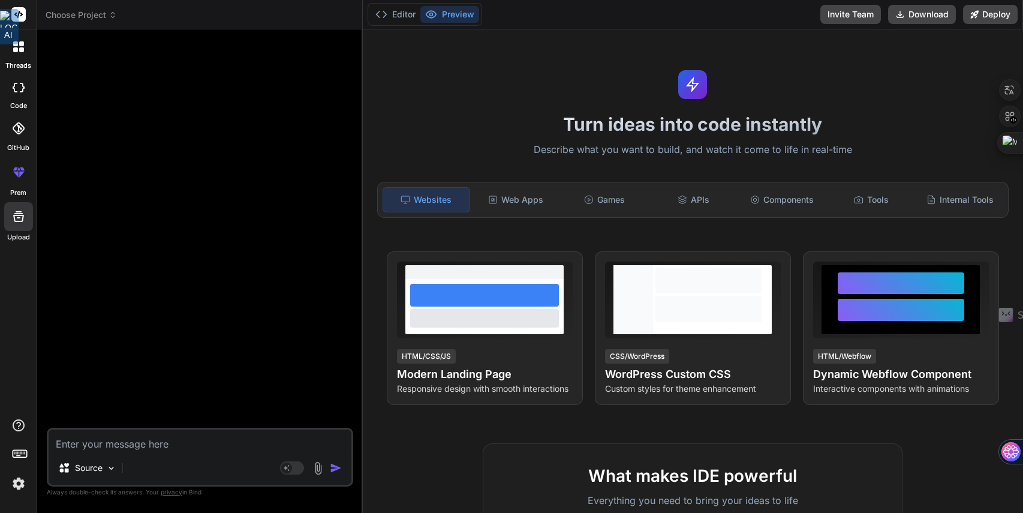
click at [21, 174] on icon at bounding box center [21, 174] width 5 height 6
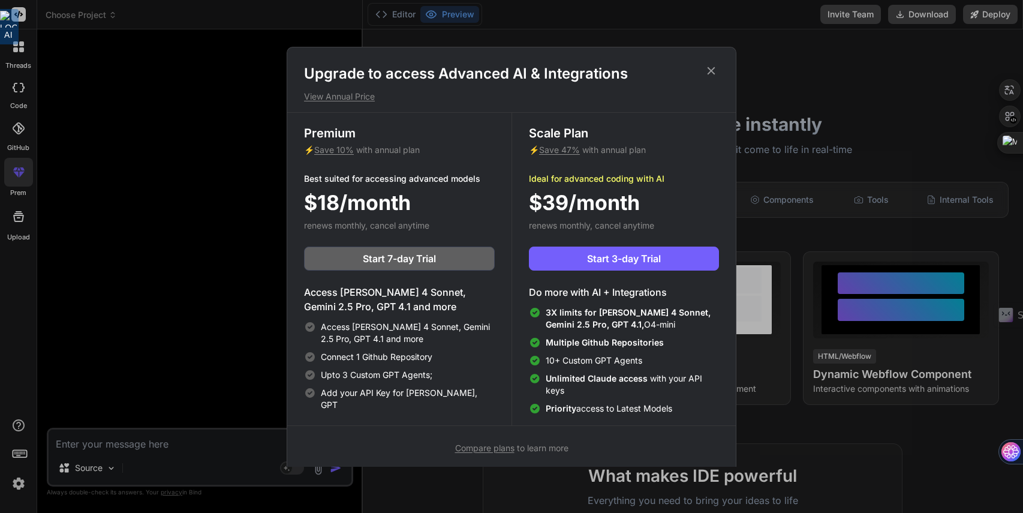
click at [21, 174] on div "Upgrade to access Advanced AI & Integrations View Annual Price Premium ⚡ Save 1…" at bounding box center [511, 256] width 1023 height 513
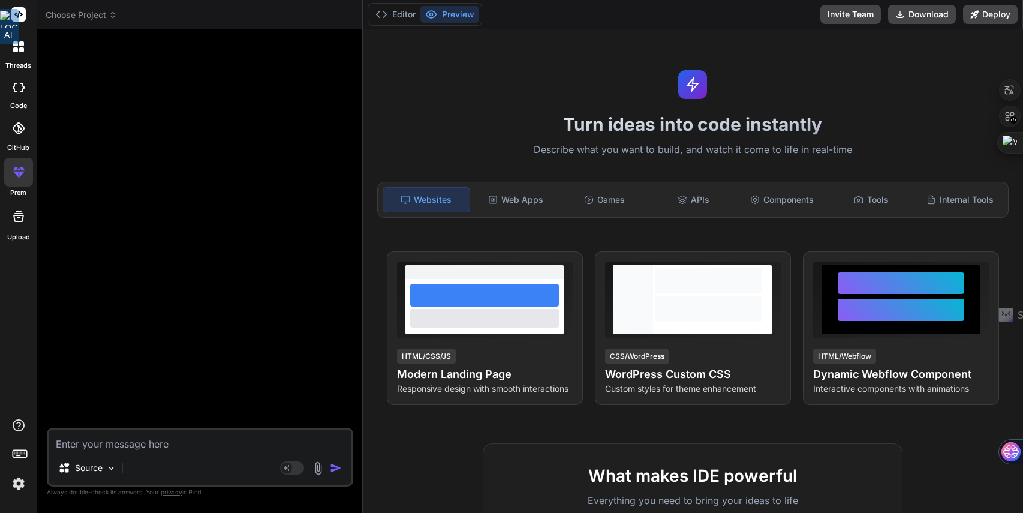
click at [14, 145] on label "GitHub" at bounding box center [18, 148] width 22 height 10
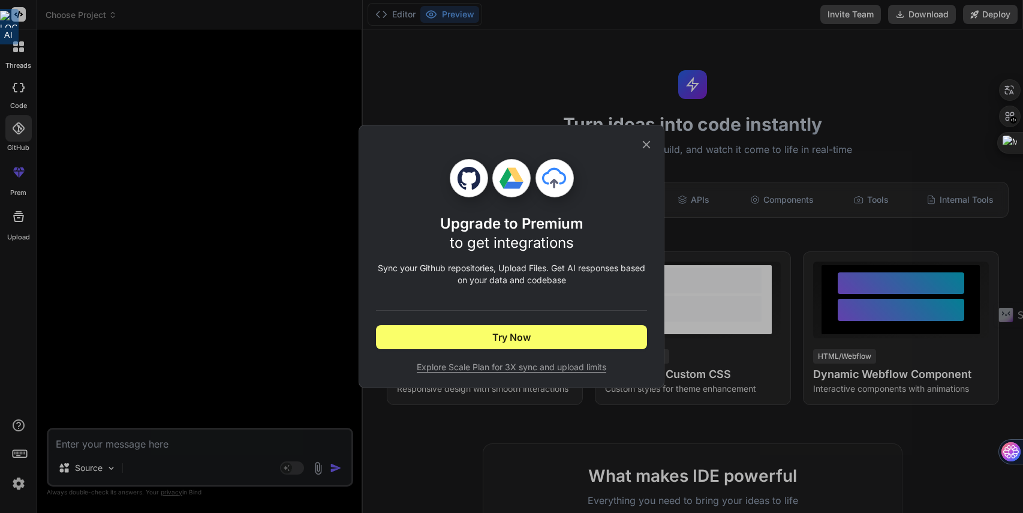
click at [14, 95] on div "Upgrade to Premium to get integrations Sync your Github repositories, Upload Fi…" at bounding box center [511, 256] width 1023 height 513
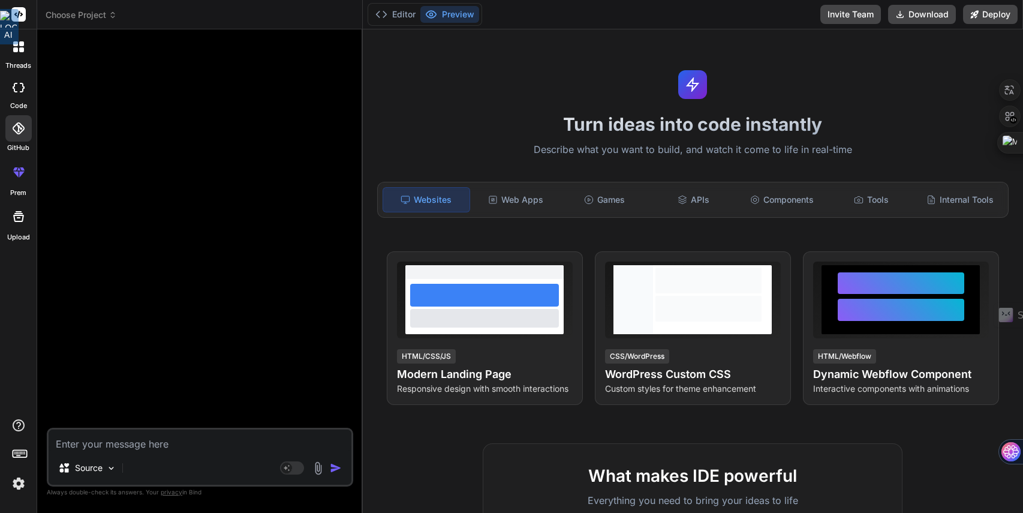
click at [16, 89] on icon at bounding box center [19, 88] width 12 height 10
click at [18, 93] on div at bounding box center [18, 88] width 26 height 24
type textarea "x"
click at [18, 54] on div at bounding box center [18, 46] width 25 height 25
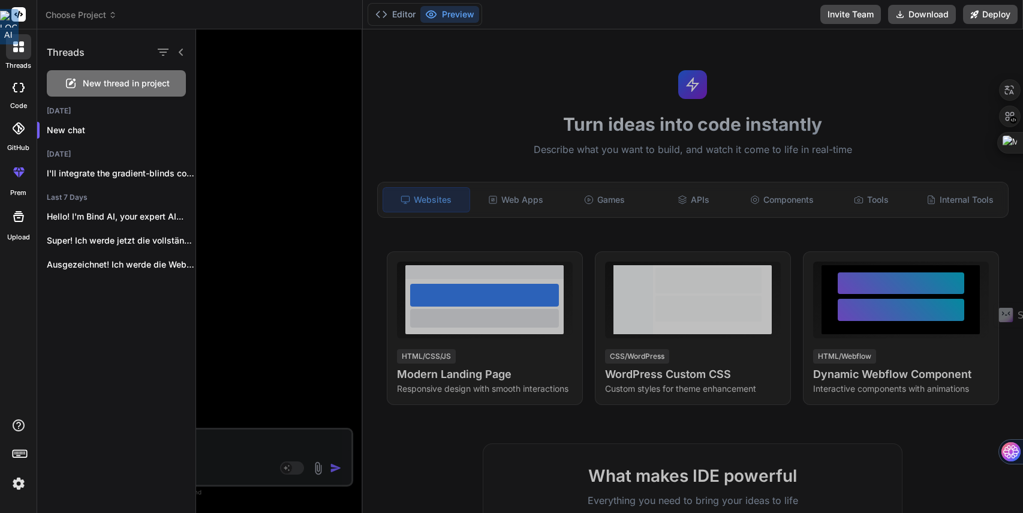
click at [248, 86] on div at bounding box center [609, 270] width 827 height 483
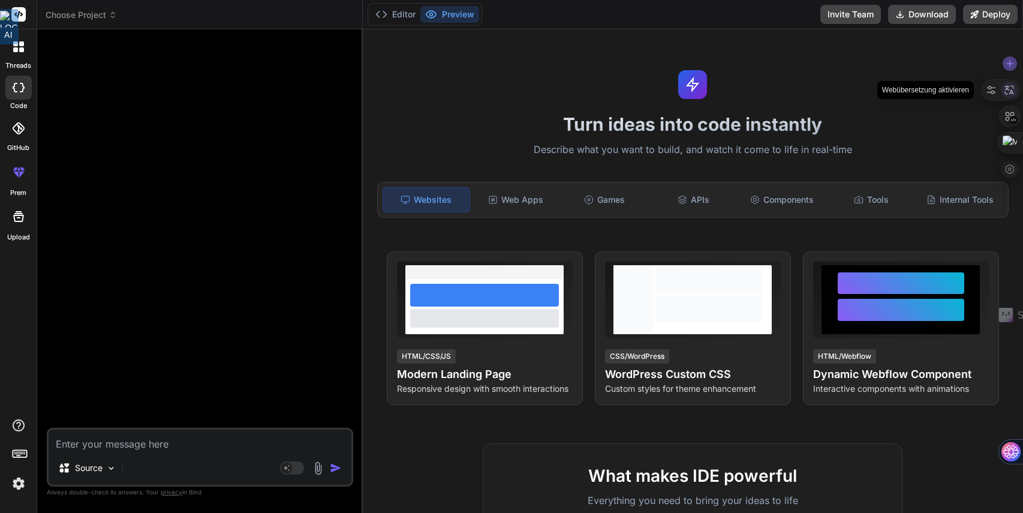
click at [1011, 92] on icon at bounding box center [1009, 90] width 11 height 11
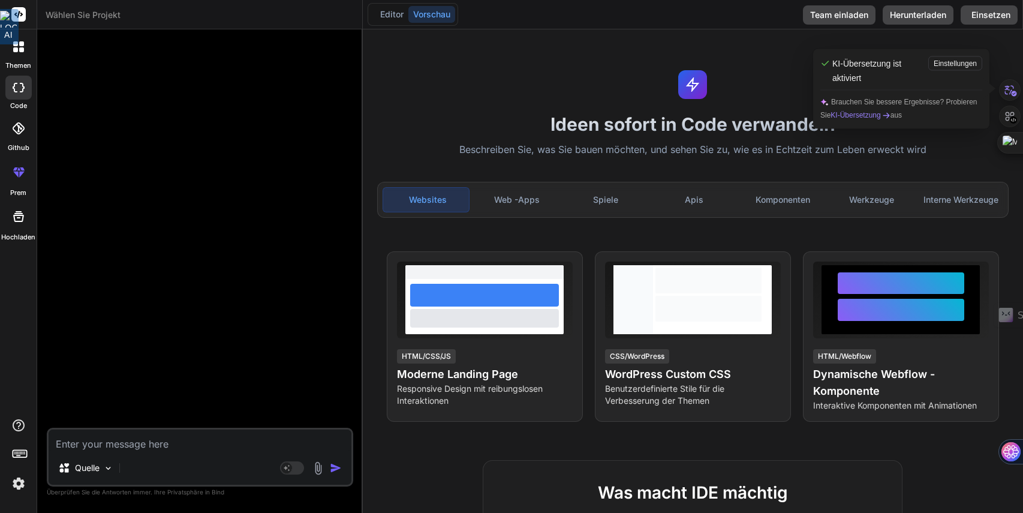
click at [793, 68] on div "Turn ideas into code instantly Ideen sofort in Code verwandeln Describe what yo…" at bounding box center [693, 270] width 660 height 483
click at [245, 73] on div at bounding box center [201, 233] width 304 height 389
click at [394, 16] on monica-translate-translate "Editor" at bounding box center [391, 14] width 23 height 10
